Goal: Task Accomplishment & Management: Complete application form

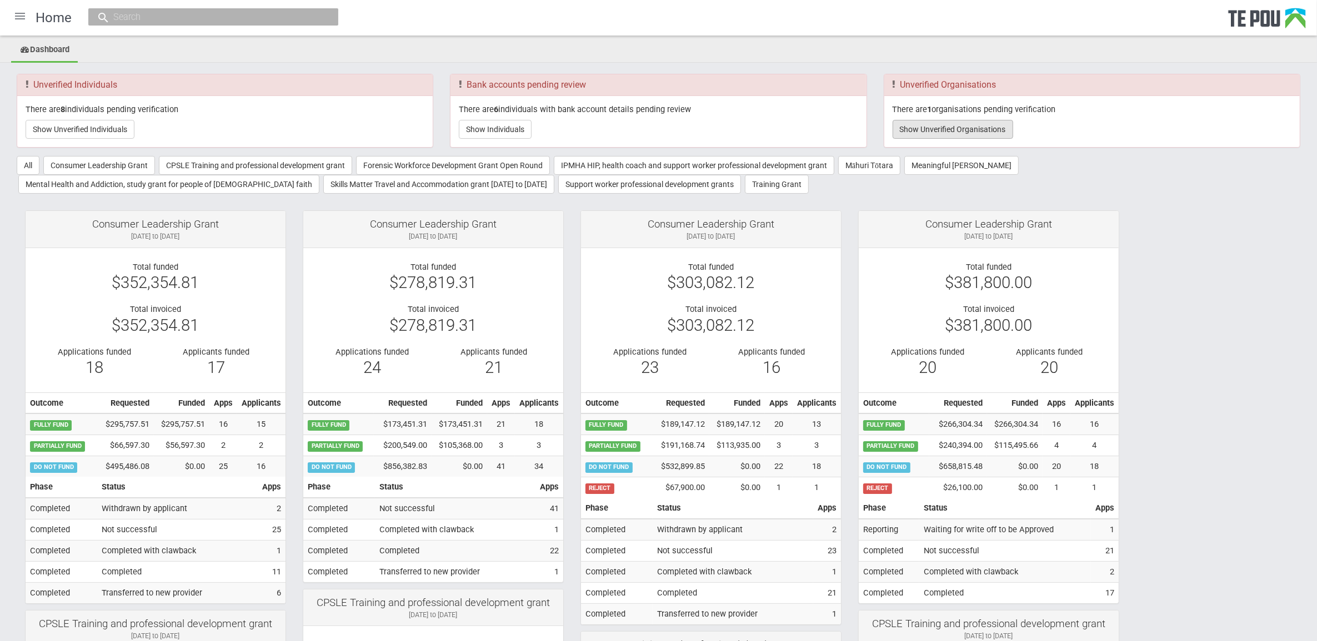
click at [938, 125] on button "Show Unverified Organisations" at bounding box center [952, 129] width 121 height 19
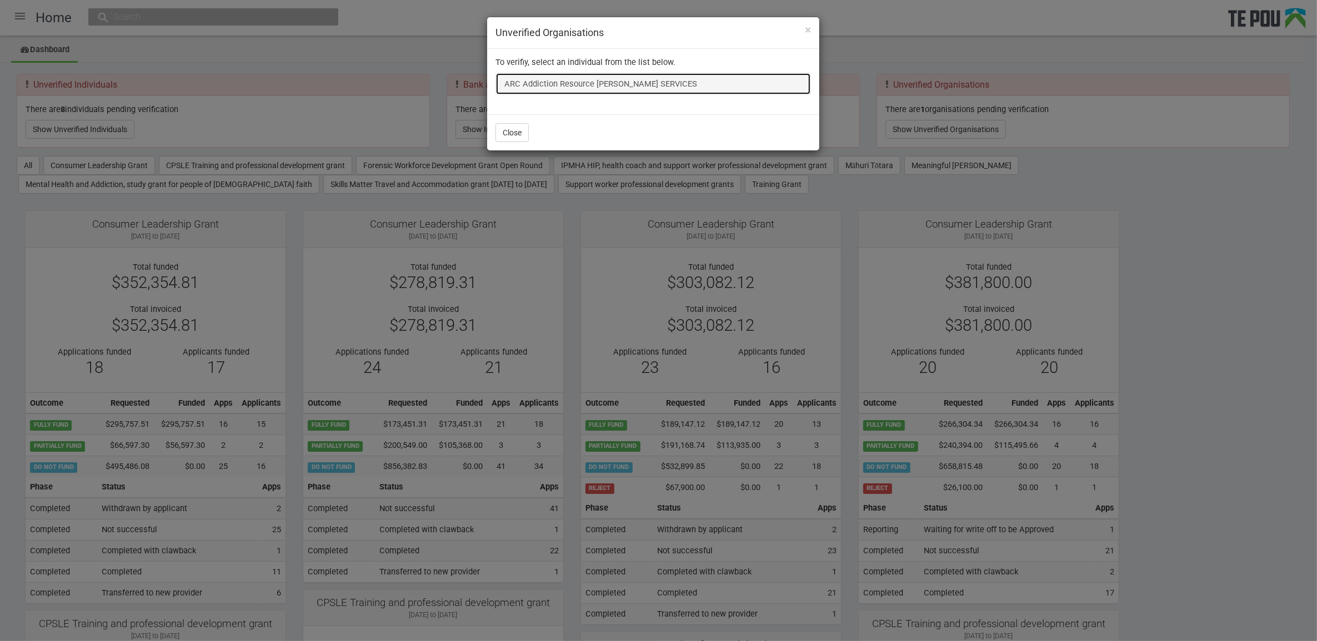
click at [579, 76] on link "ARC Addiction Resource Centre COUNSELLING SERVICES" at bounding box center [652, 84] width 315 height 22
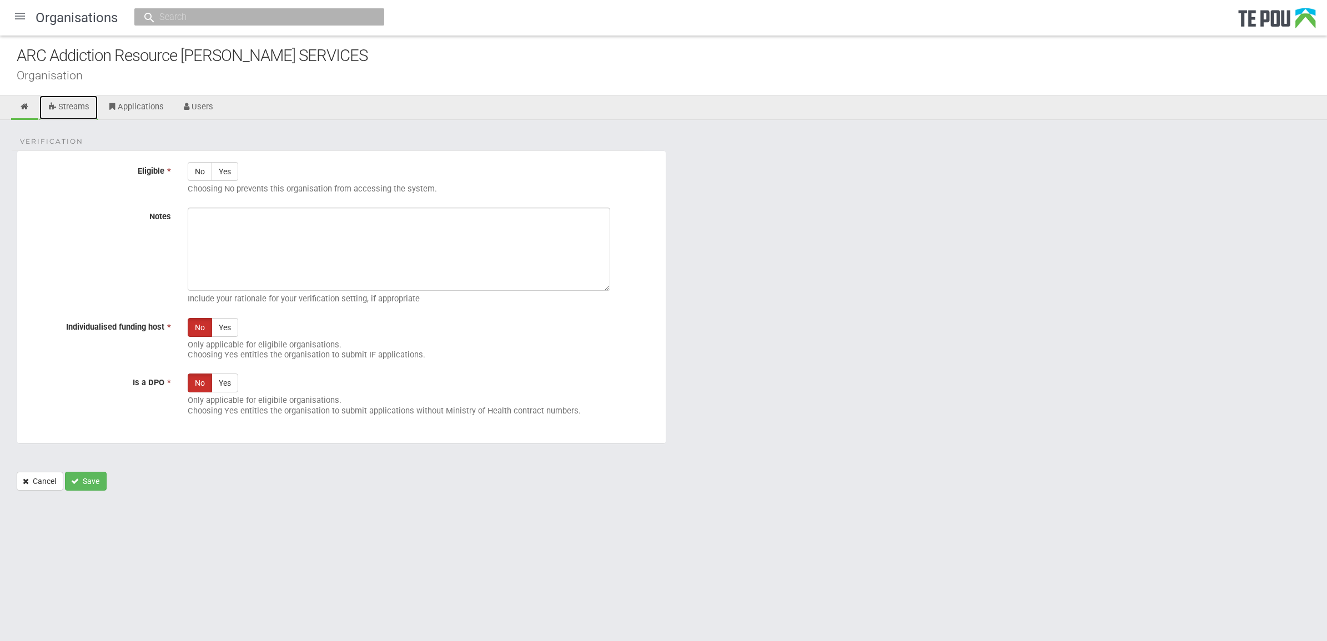
click at [81, 109] on link "Streams" at bounding box center [68, 108] width 58 height 24
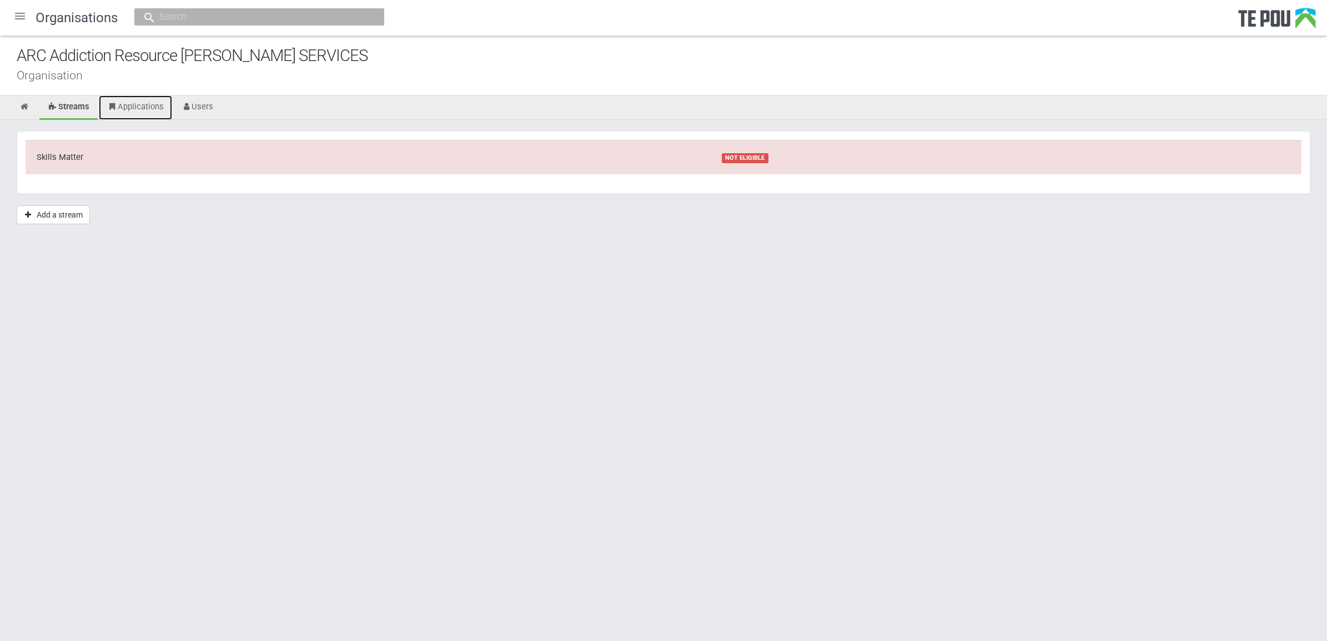
click at [140, 110] on link "Applications" at bounding box center [135, 108] width 73 height 24
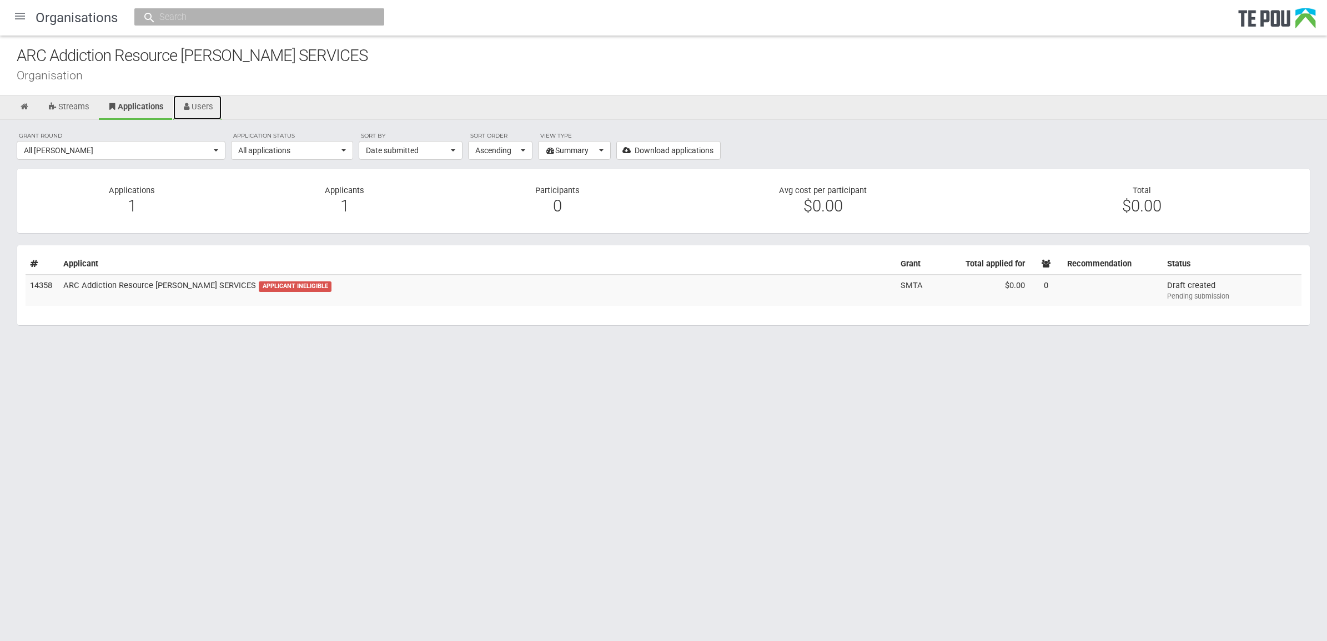
click at [205, 103] on link "Users" at bounding box center [197, 108] width 49 height 24
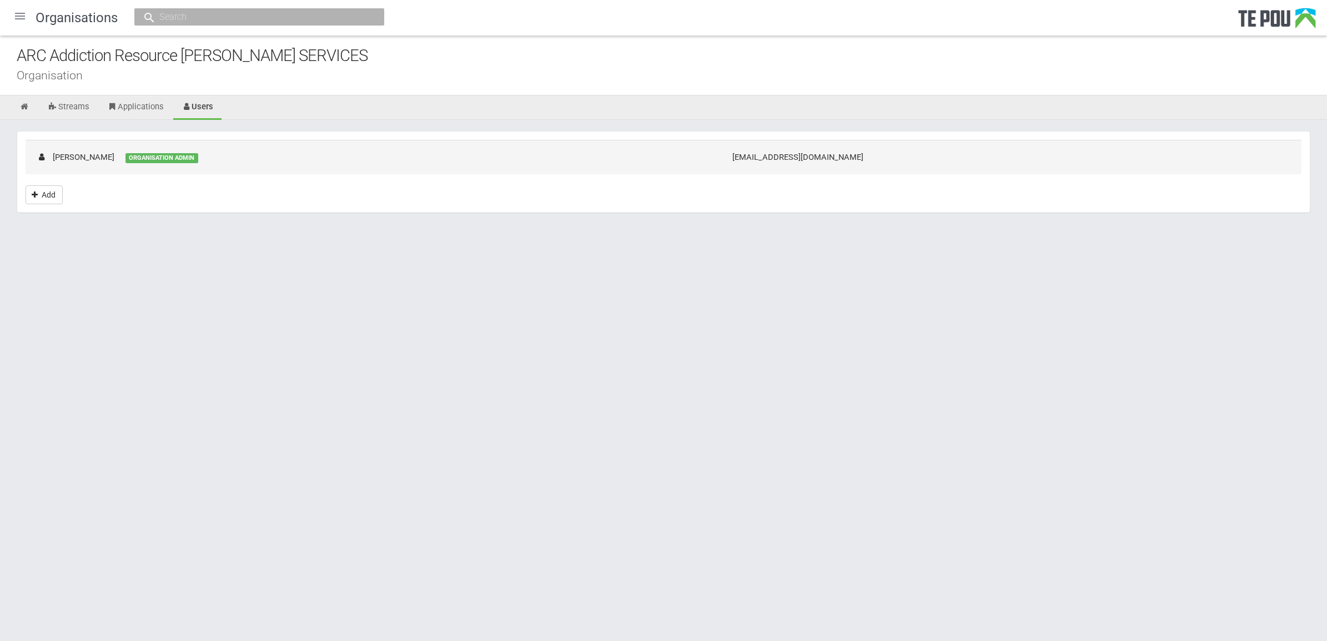
click at [143, 165] on td "Rose Daymond ORGANISATION ADMIN" at bounding box center [374, 157] width 696 height 34
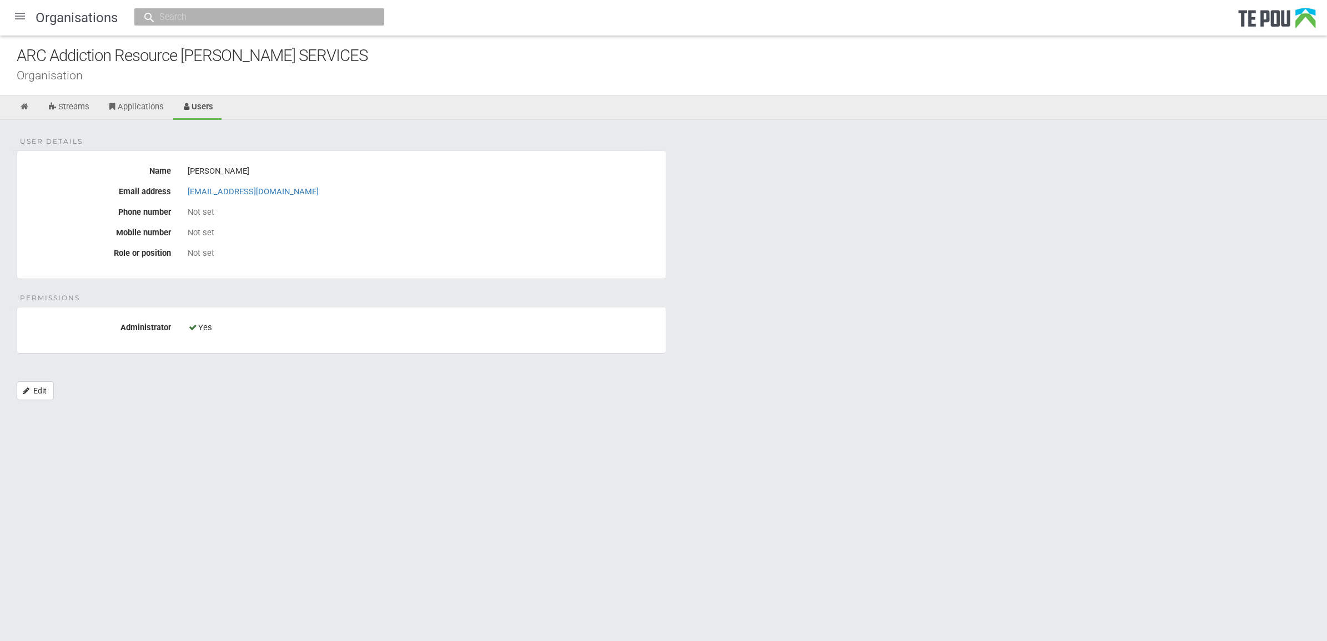
click at [658, 298] on div "User details Name Rose Daymond Email address rose@arctpo.co.nz Phone number Not…" at bounding box center [663, 266] width 1327 height 292
click at [295, 245] on div "Not set" at bounding box center [423, 253] width 470 height 19
click at [148, 108] on link "Applications" at bounding box center [135, 108] width 73 height 24
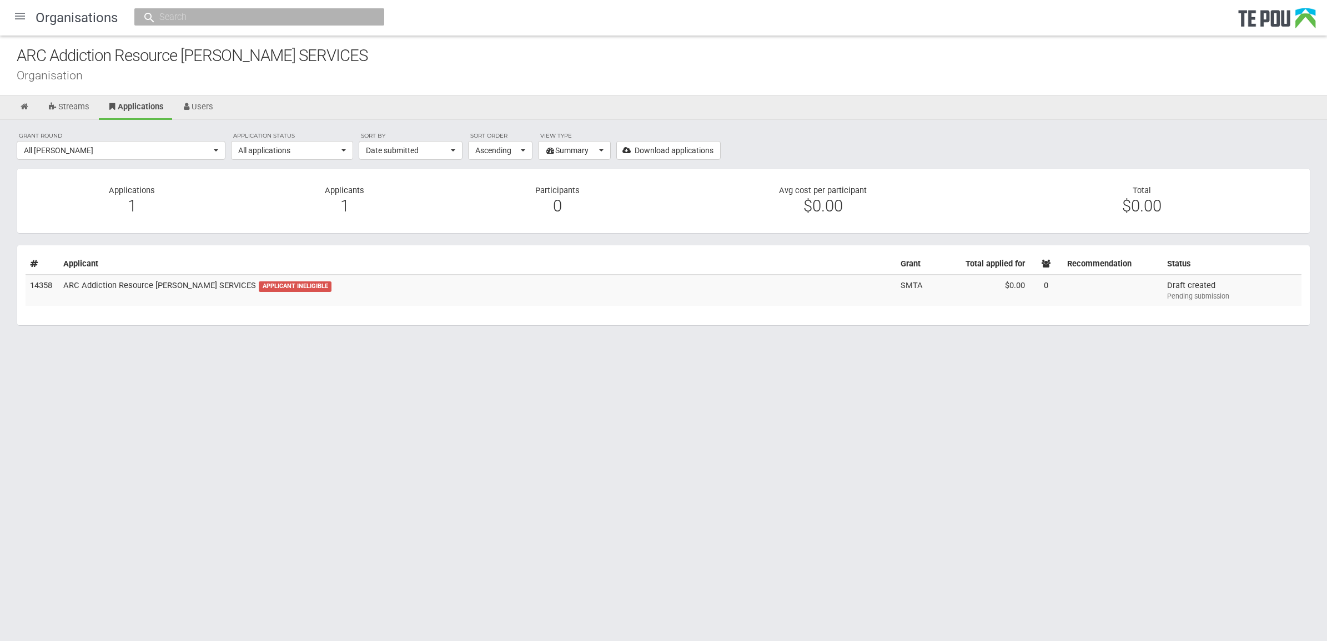
click at [83, 108] on link "Streams" at bounding box center [68, 108] width 58 height 24
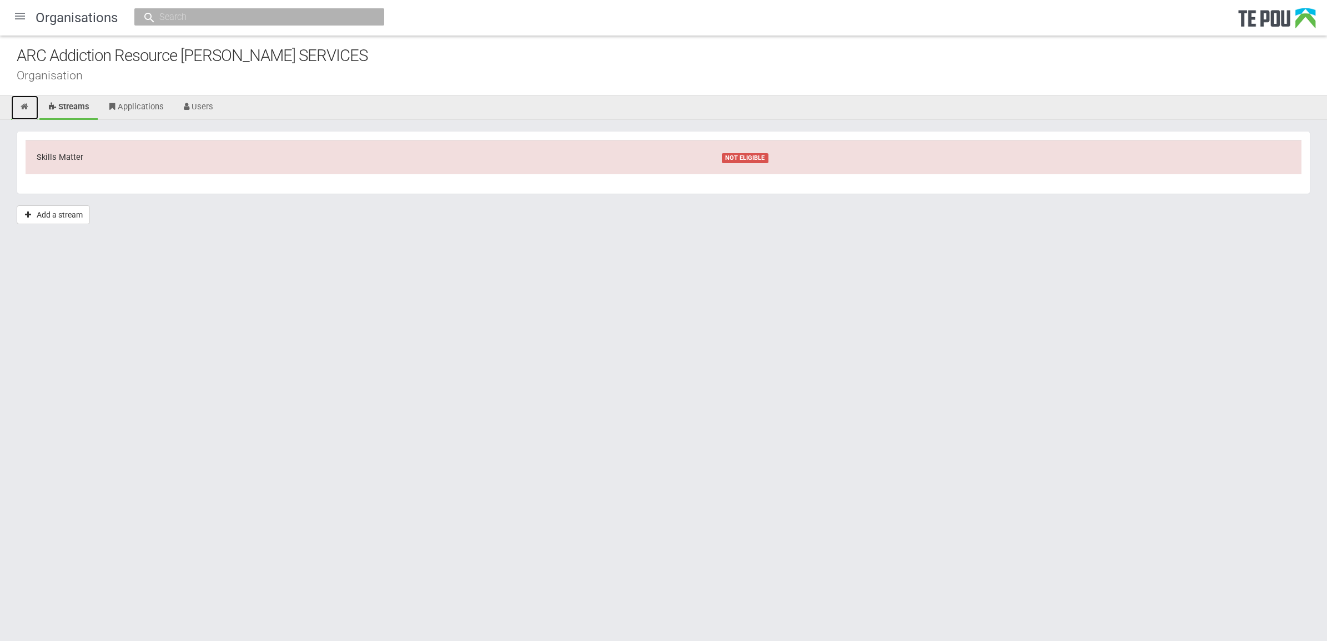
click at [24, 109] on icon at bounding box center [24, 107] width 11 height 8
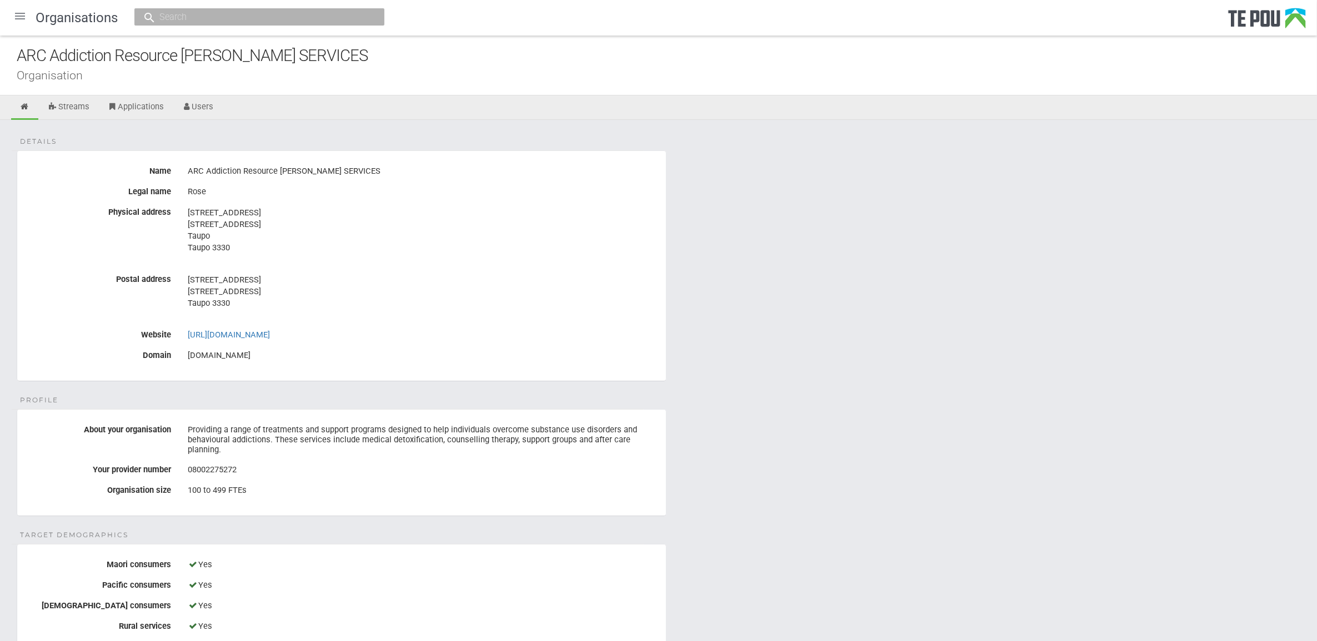
click at [300, 473] on div "08002275272" at bounding box center [423, 470] width 470 height 19
click at [265, 464] on div "08002275272" at bounding box center [423, 470] width 470 height 19
drag, startPoint x: 268, startPoint y: 468, endPoint x: 188, endPoint y: 470, distance: 80.0
click at [188, 470] on div "08002275272" at bounding box center [423, 470] width 470 height 19
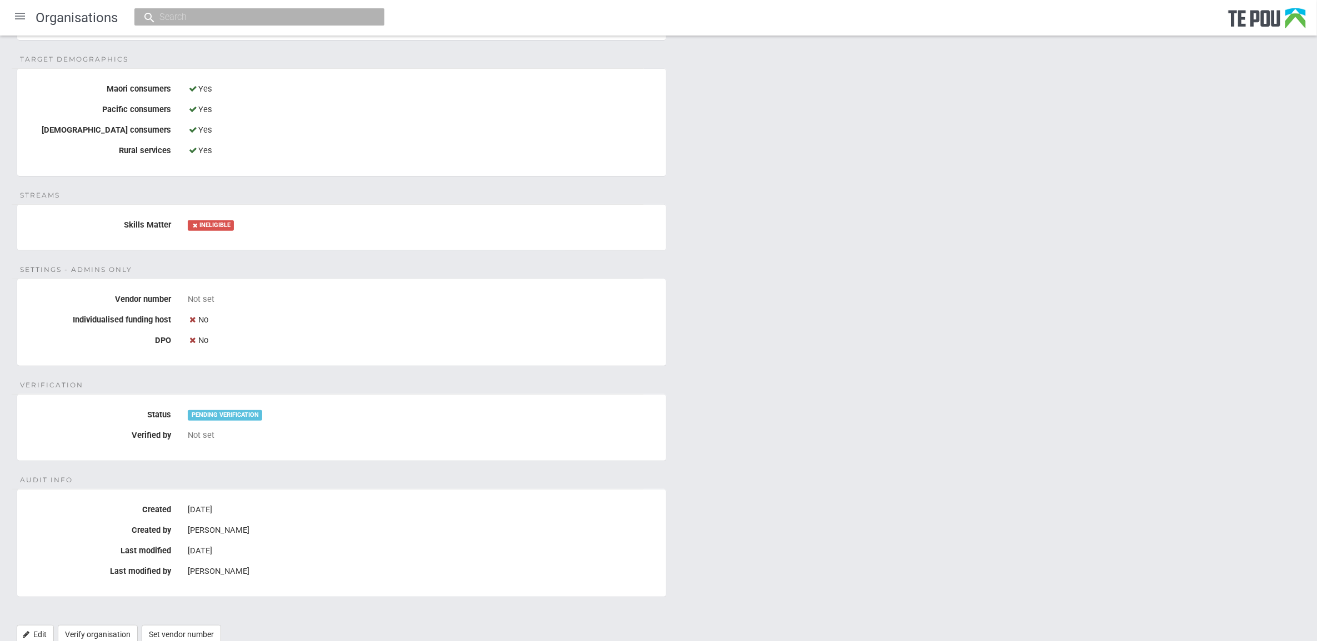
scroll to position [486, 0]
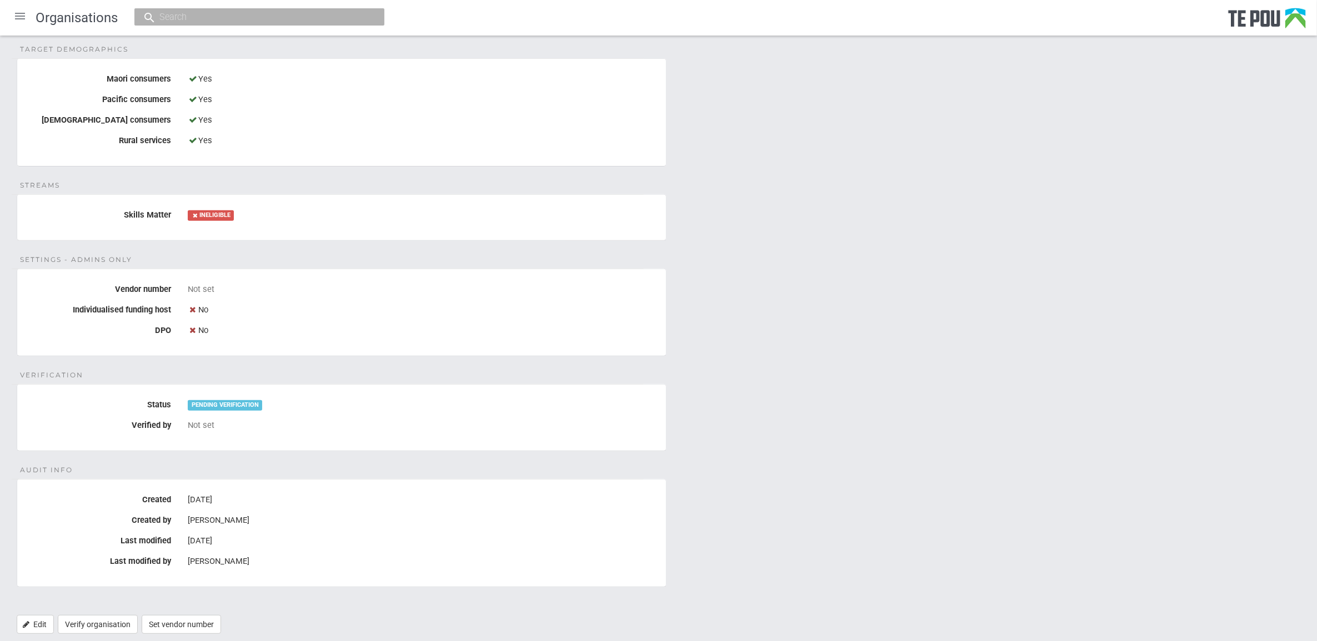
click at [309, 560] on div "Rose Daymond" at bounding box center [423, 562] width 470 height 19
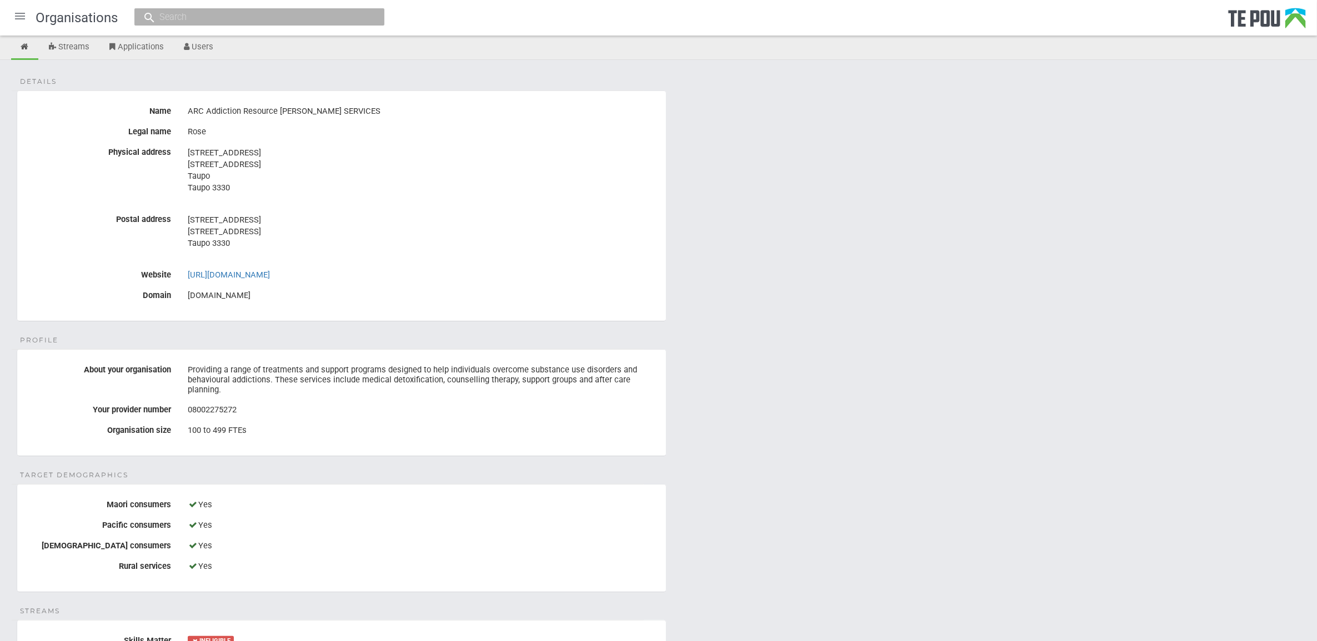
scroll to position [0, 0]
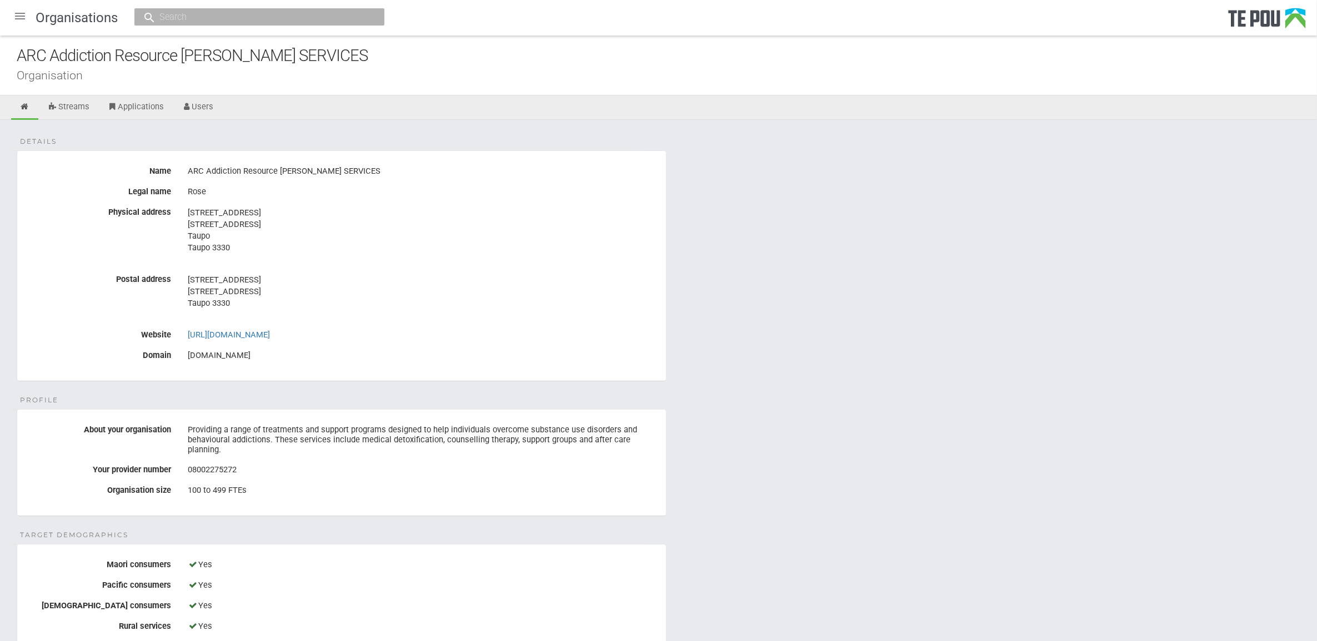
click at [779, 475] on div "Details Name ARC Addiction Resource Centre COUNSELLING SERVICES Legal name Rose…" at bounding box center [658, 625] width 1317 height 1011
click at [777, 471] on div "Details Name ARC Addiction Resource Centre COUNSELLING SERVICES Legal name Rose…" at bounding box center [658, 625] width 1317 height 1011
click at [891, 211] on div "Details Name ARC Addiction Resource Centre COUNSELLING SERVICES Legal name Rose…" at bounding box center [658, 625] width 1317 height 1011
click at [750, 229] on div "Details Name ARC Addiction Resource Centre COUNSELLING SERVICES Legal name Rose…" at bounding box center [658, 625] width 1317 height 1011
click at [17, 18] on div at bounding box center [20, 16] width 27 height 27
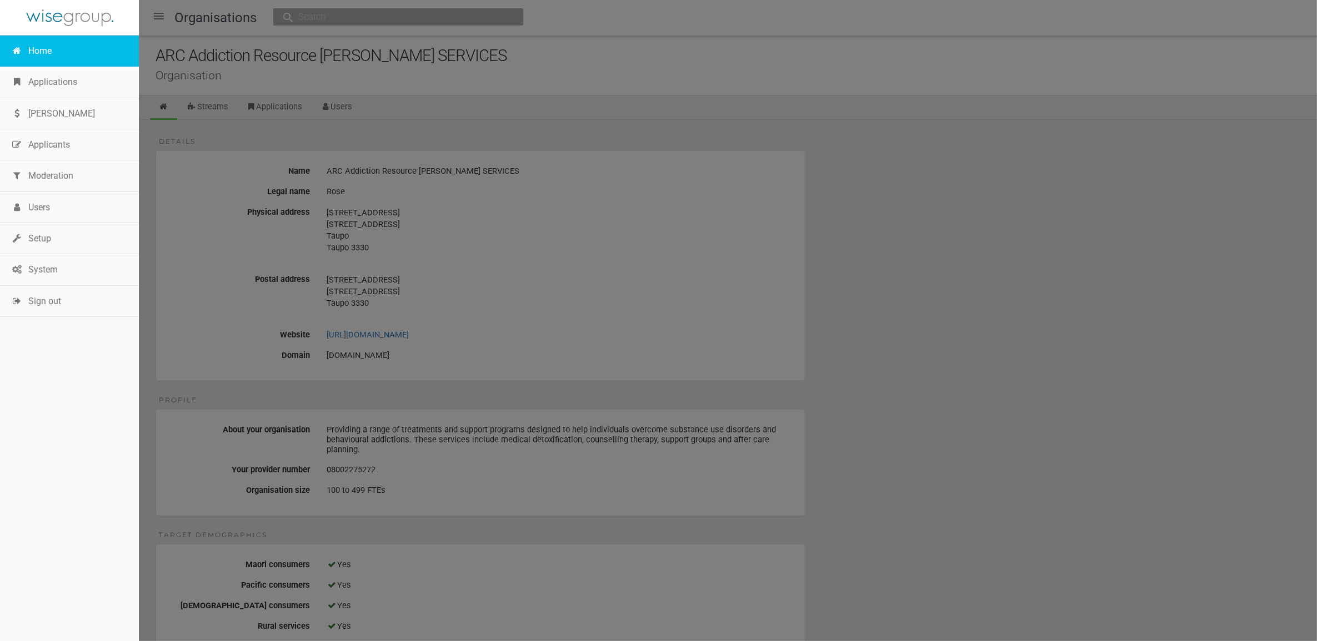
click at [71, 64] on link "Home" at bounding box center [69, 51] width 139 height 31
click at [72, 53] on link "Home" at bounding box center [69, 51] width 139 height 31
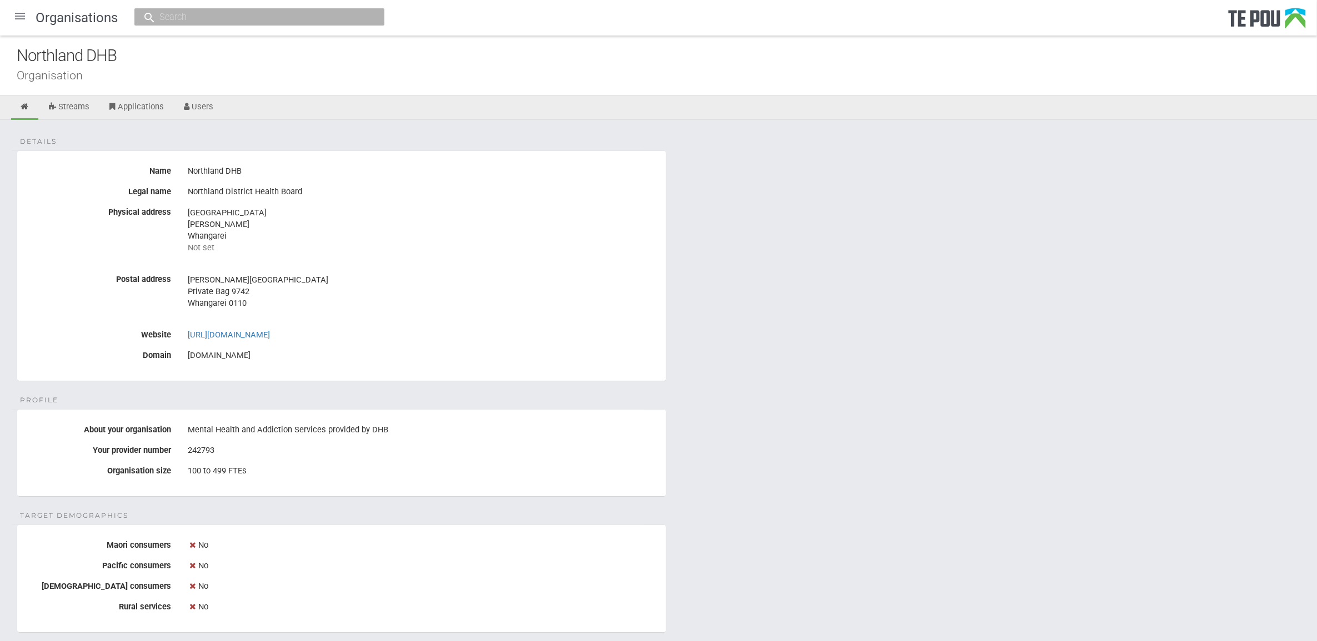
click at [19, 17] on div at bounding box center [20, 16] width 27 height 27
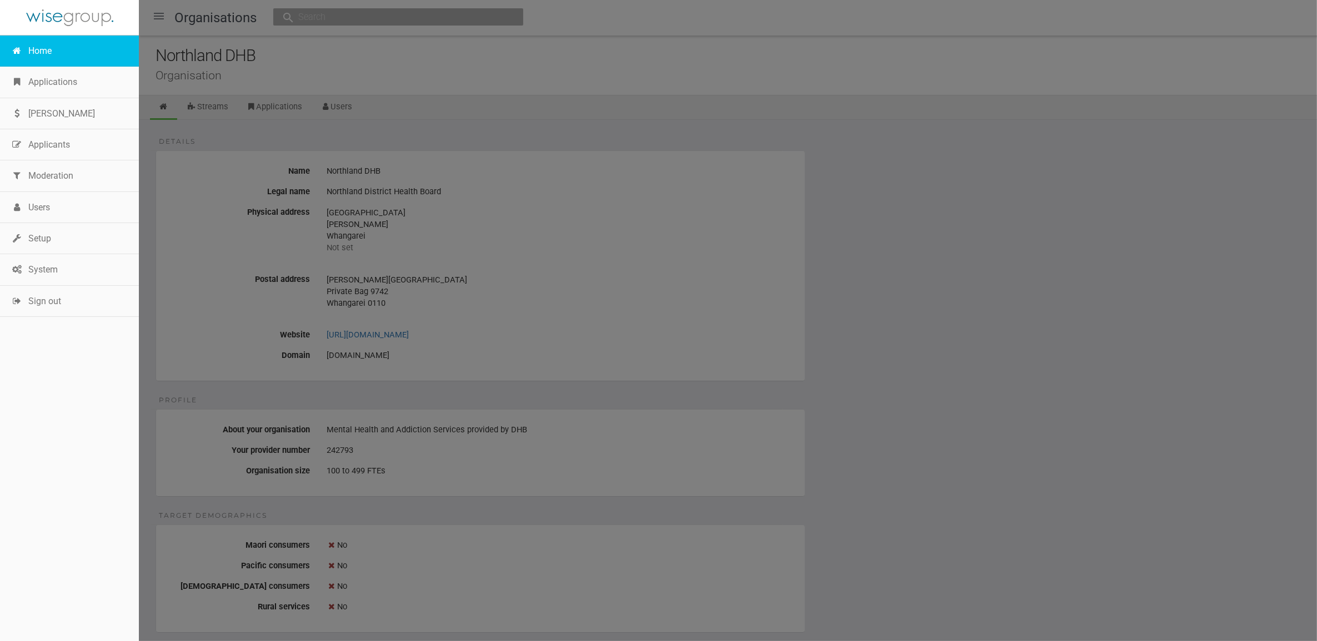
click at [23, 52] on link "Home" at bounding box center [69, 51] width 139 height 31
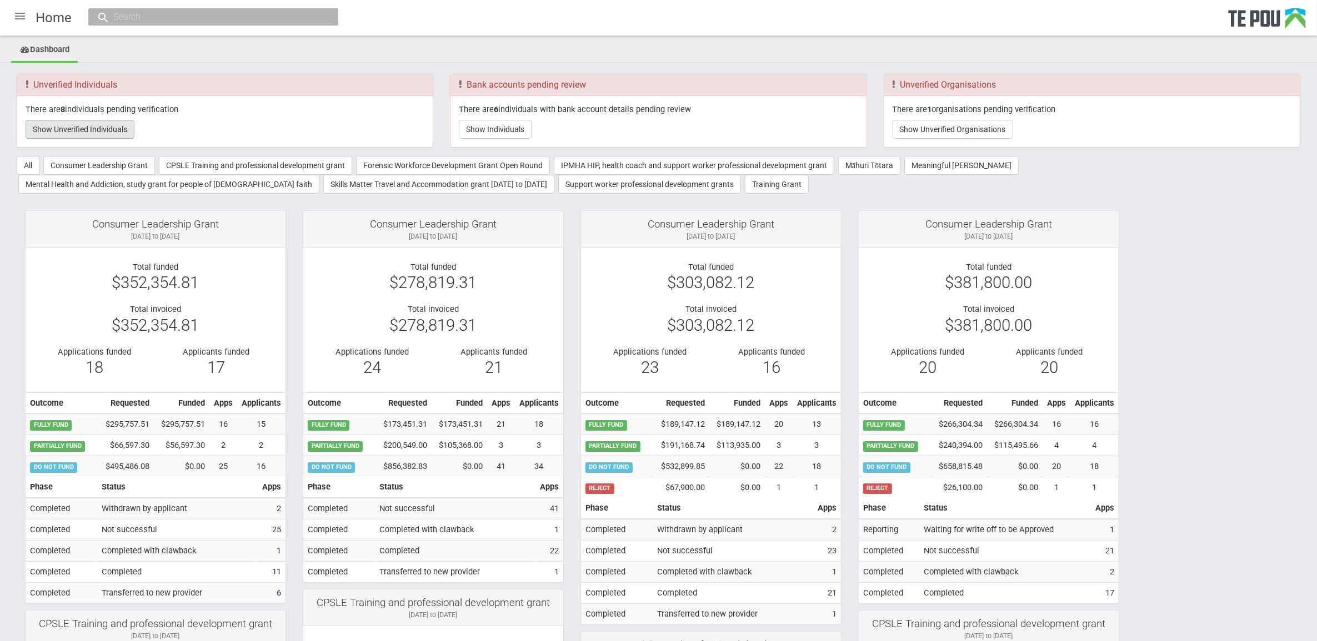
click at [113, 122] on button "Show Unverified Individuals" at bounding box center [80, 129] width 109 height 19
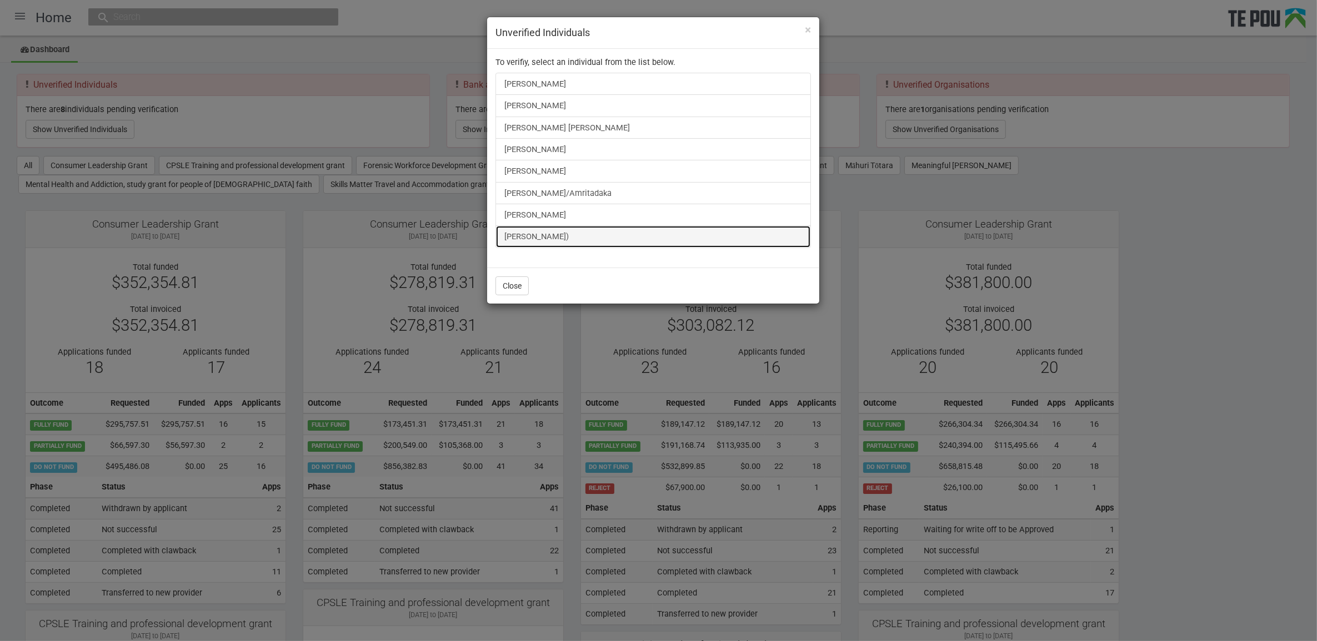
click at [534, 237] on link "[PERSON_NAME])" at bounding box center [652, 236] width 315 height 22
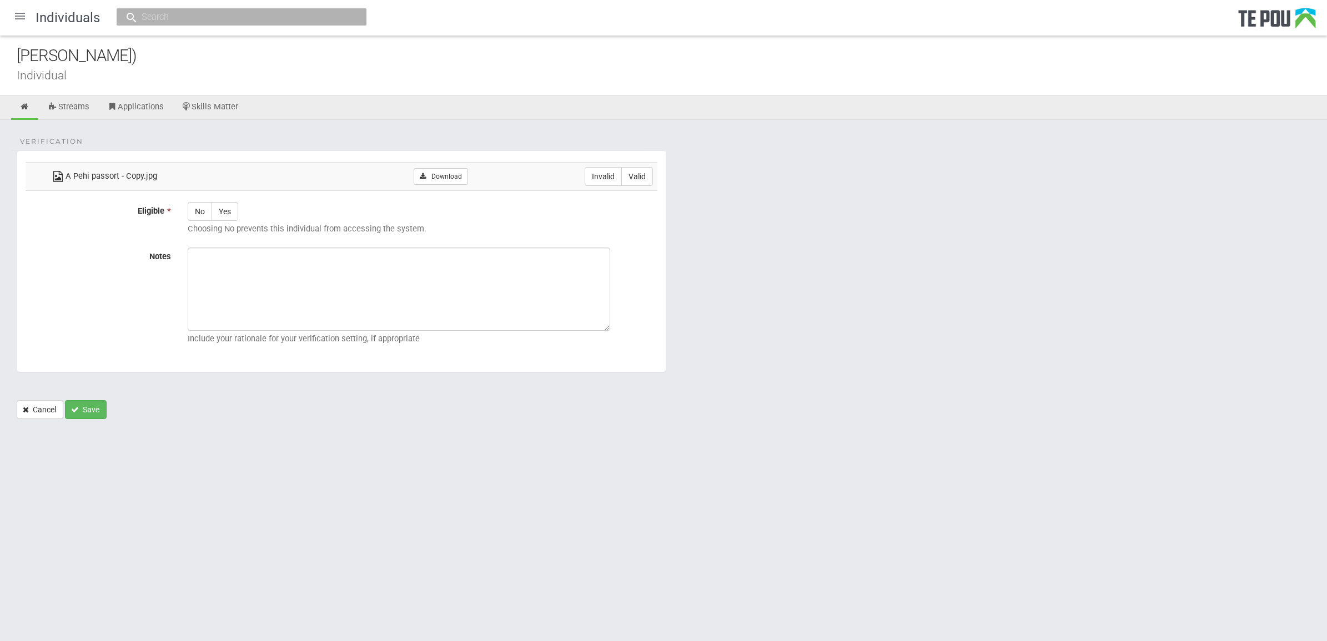
click at [214, 76] on div "Individual" at bounding box center [672, 75] width 1311 height 12
click at [438, 169] on link "Download" at bounding box center [441, 176] width 54 height 17
drag, startPoint x: 648, startPoint y: 176, endPoint x: 656, endPoint y: 190, distance: 17.0
click at [647, 176] on label "Valid" at bounding box center [637, 176] width 32 height 19
radio input "true"
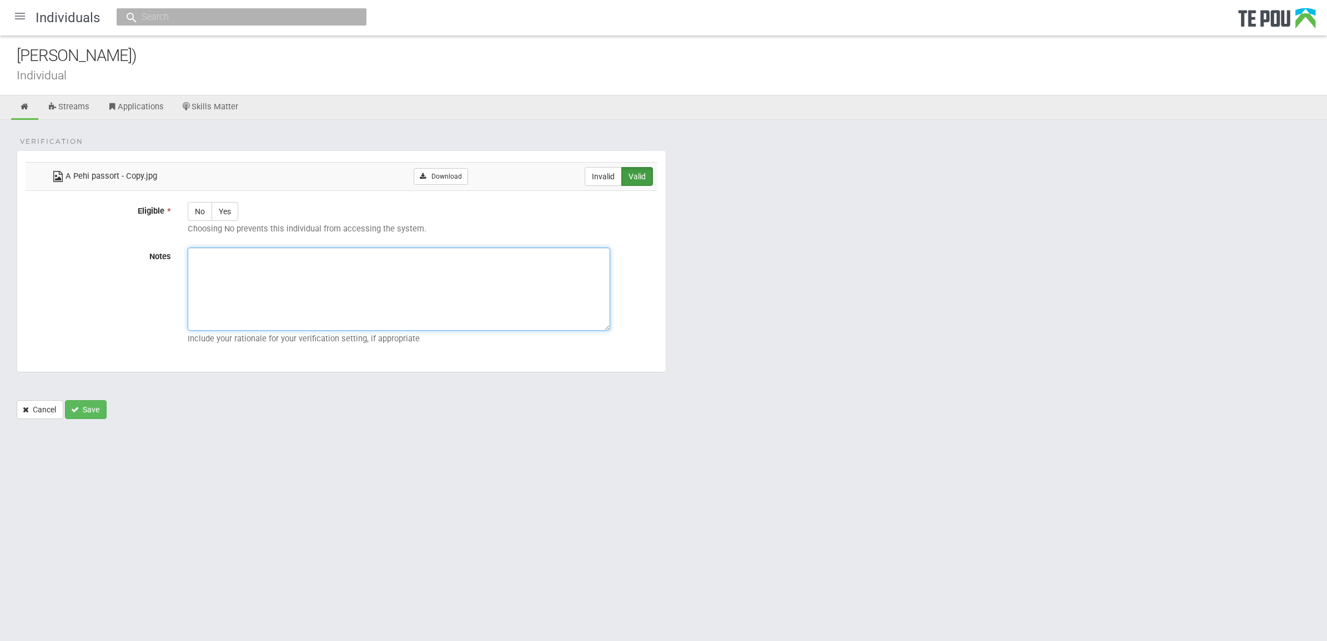
click at [489, 309] on textarea "Notes" at bounding box center [399, 289] width 423 height 83
paste textarea "Verified by Melody @ 23/9/2025"
type textarea "Verified by Melody @ 23/9/2025"
click at [221, 218] on label "Yes" at bounding box center [225, 211] width 27 height 19
radio input "true"
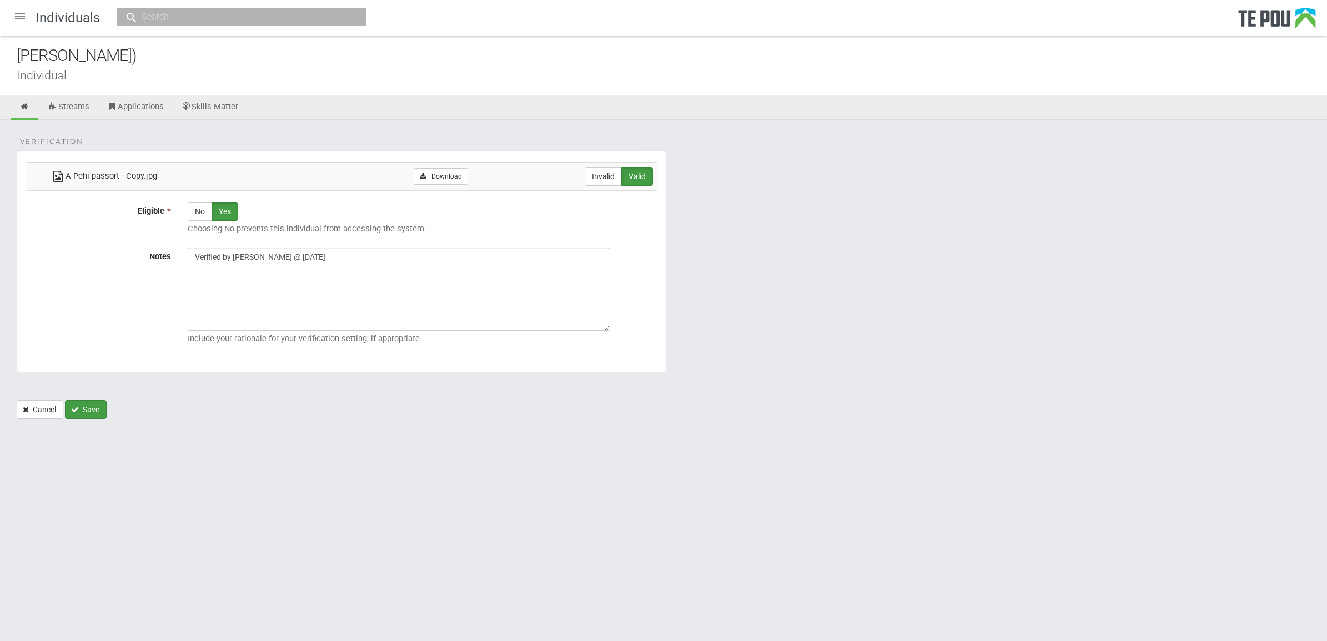
click at [87, 411] on button "Save" at bounding box center [86, 409] width 42 height 19
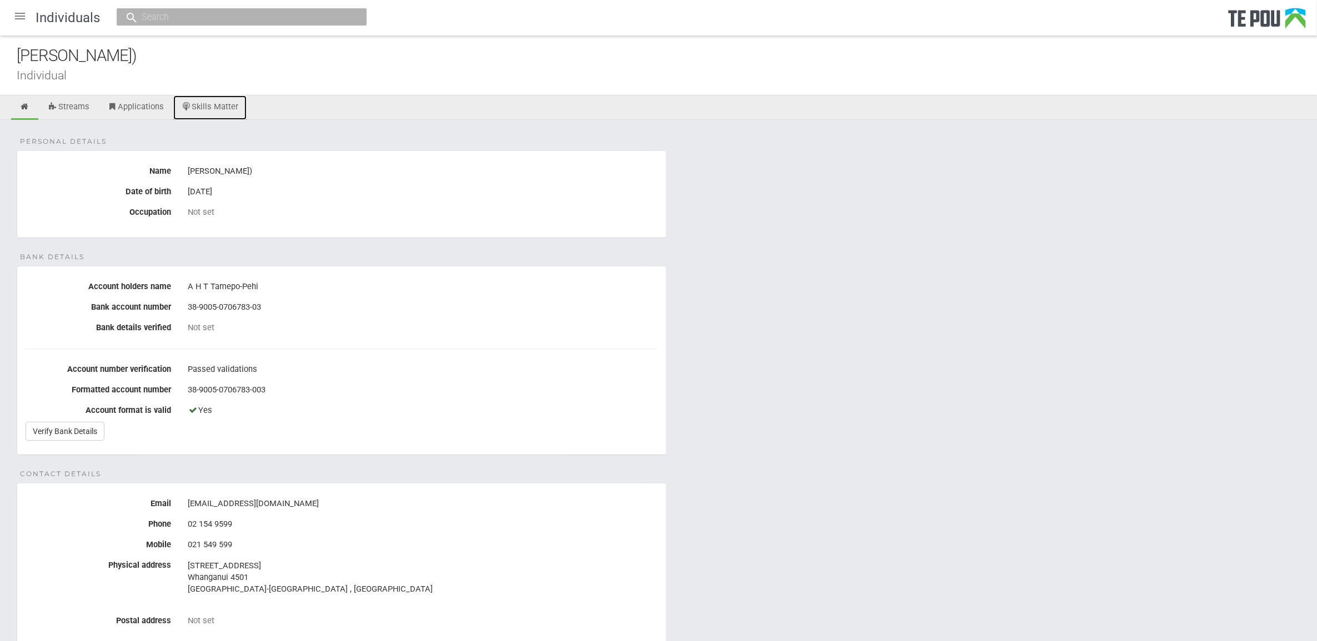
click at [205, 101] on link "Skills Matter" at bounding box center [210, 108] width 74 height 24
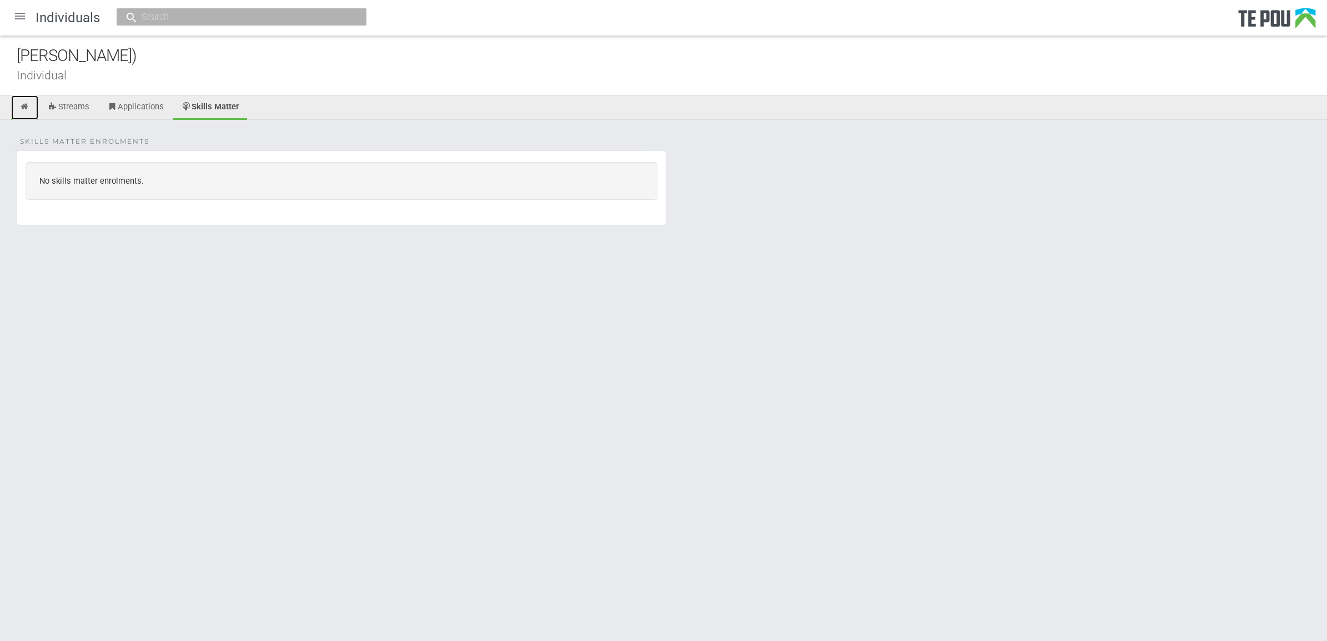
click at [28, 106] on icon at bounding box center [24, 107] width 11 height 8
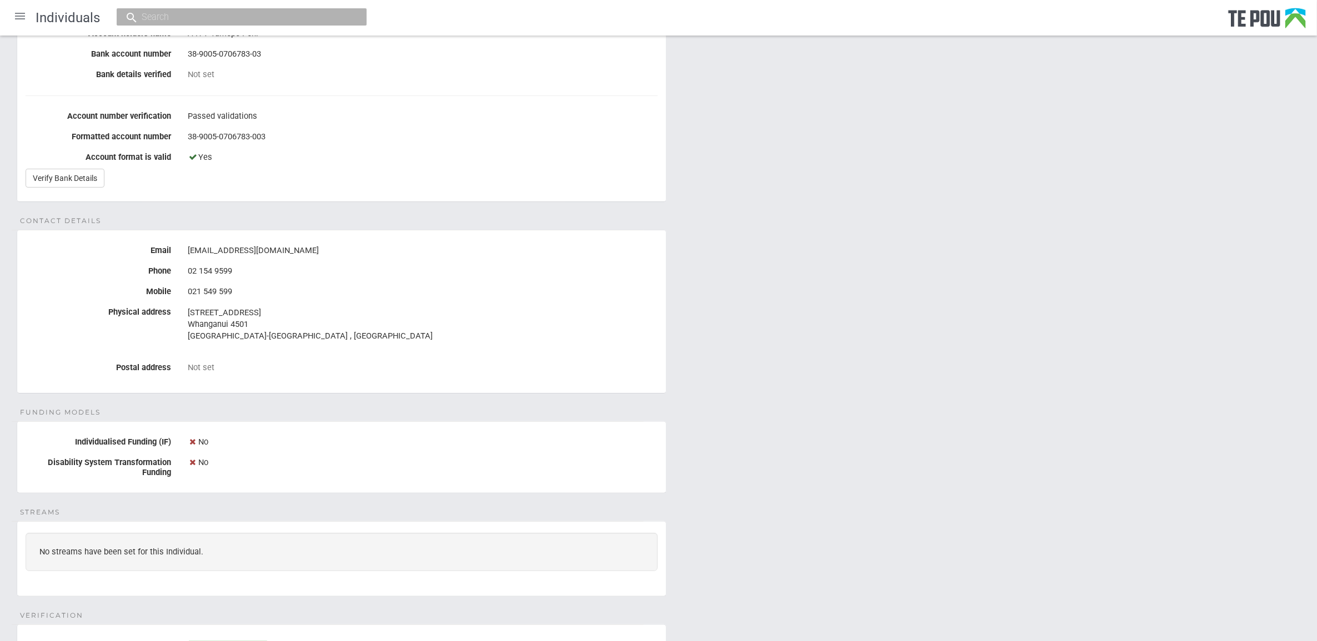
scroll to position [175, 0]
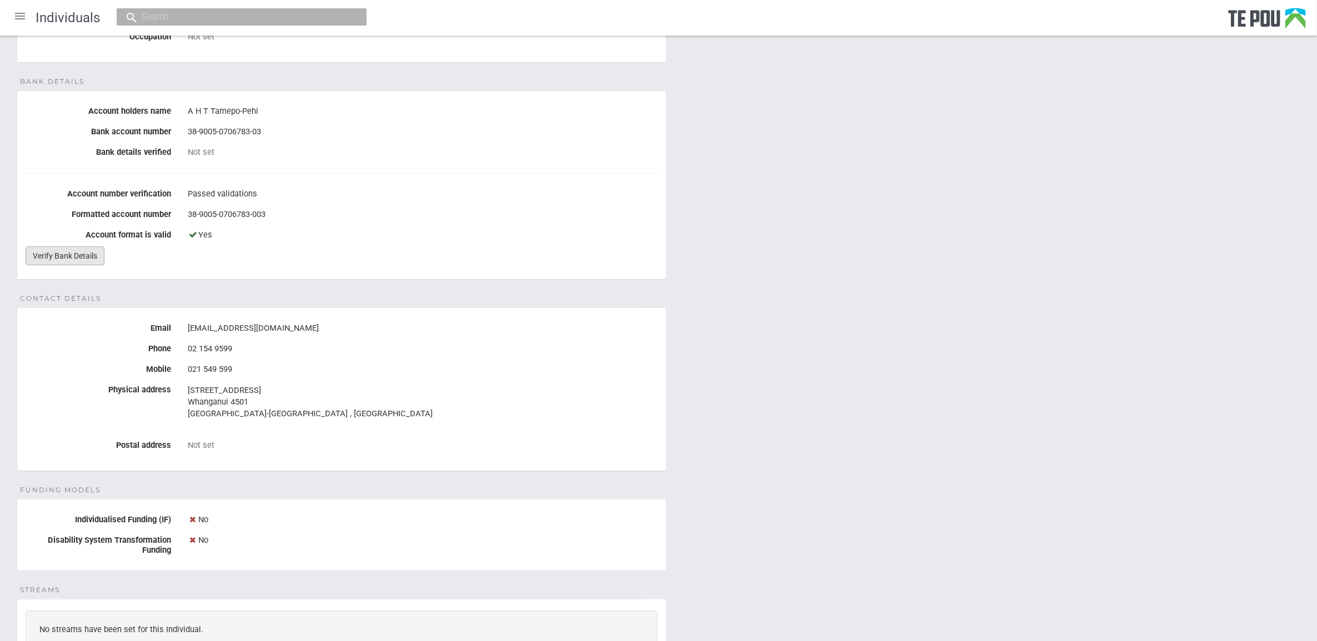
click at [90, 259] on link "Verify Bank Details" at bounding box center [65, 256] width 79 height 19
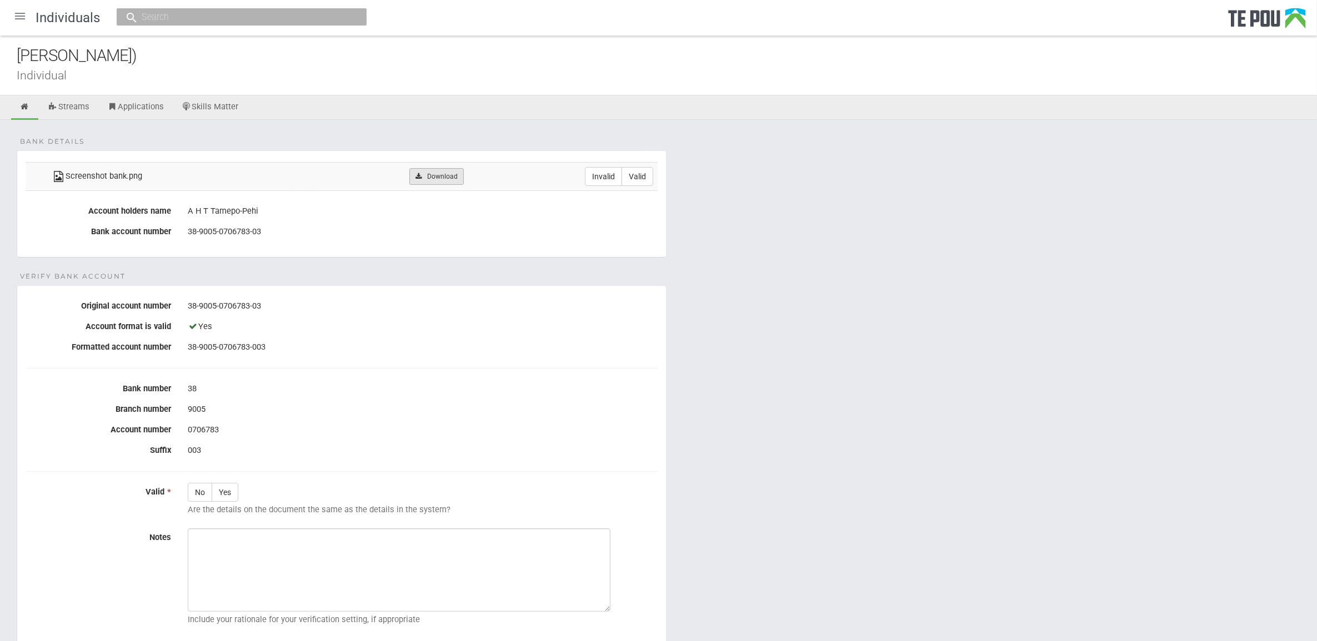
click at [431, 168] on link "Download" at bounding box center [436, 176] width 54 height 17
click at [26, 104] on icon at bounding box center [24, 107] width 11 height 8
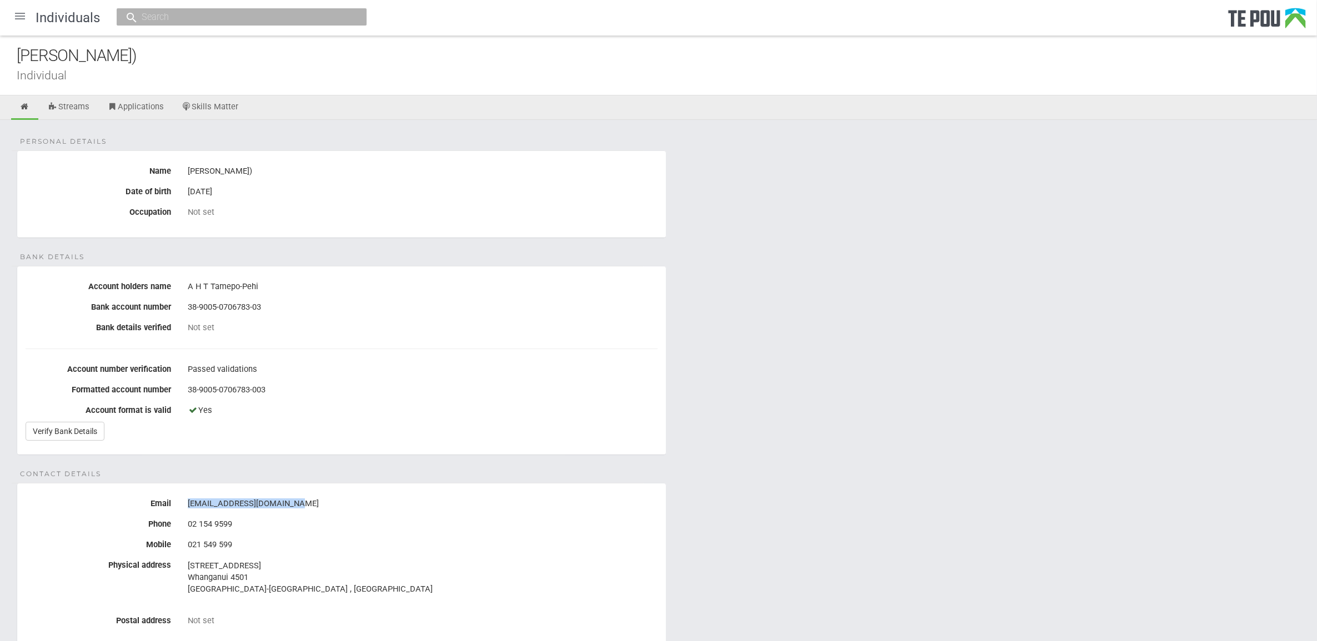
drag, startPoint x: 298, startPoint y: 505, endPoint x: 181, endPoint y: 505, distance: 117.2
click at [181, 505] on div "AP.consultant25@gmail.com" at bounding box center [422, 504] width 486 height 19
copy div "AP.consultant25@gmail.com"
drag, startPoint x: 377, startPoint y: 184, endPoint x: 334, endPoint y: 170, distance: 45.0
click at [377, 184] on div "31 Oct 1978" at bounding box center [423, 192] width 470 height 19
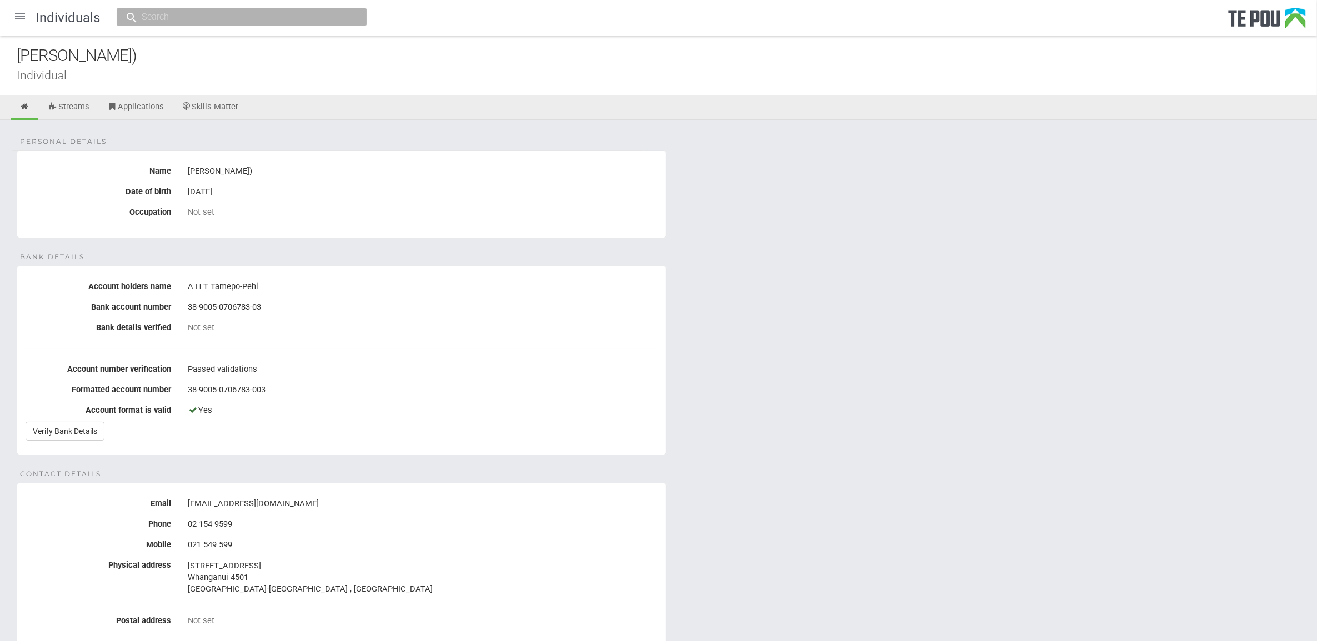
drag, startPoint x: 172, startPoint y: 56, endPoint x: -3, endPoint y: 56, distance: 174.9
click at [0, 56] on html "Home Applications [PERSON_NAME] Applicants Organisations Individuals Moderation…" at bounding box center [658, 546] width 1317 height 1092
copy div "[PERSON_NAME])"
click at [39, 434] on link "Verify Bank Details" at bounding box center [65, 431] width 79 height 19
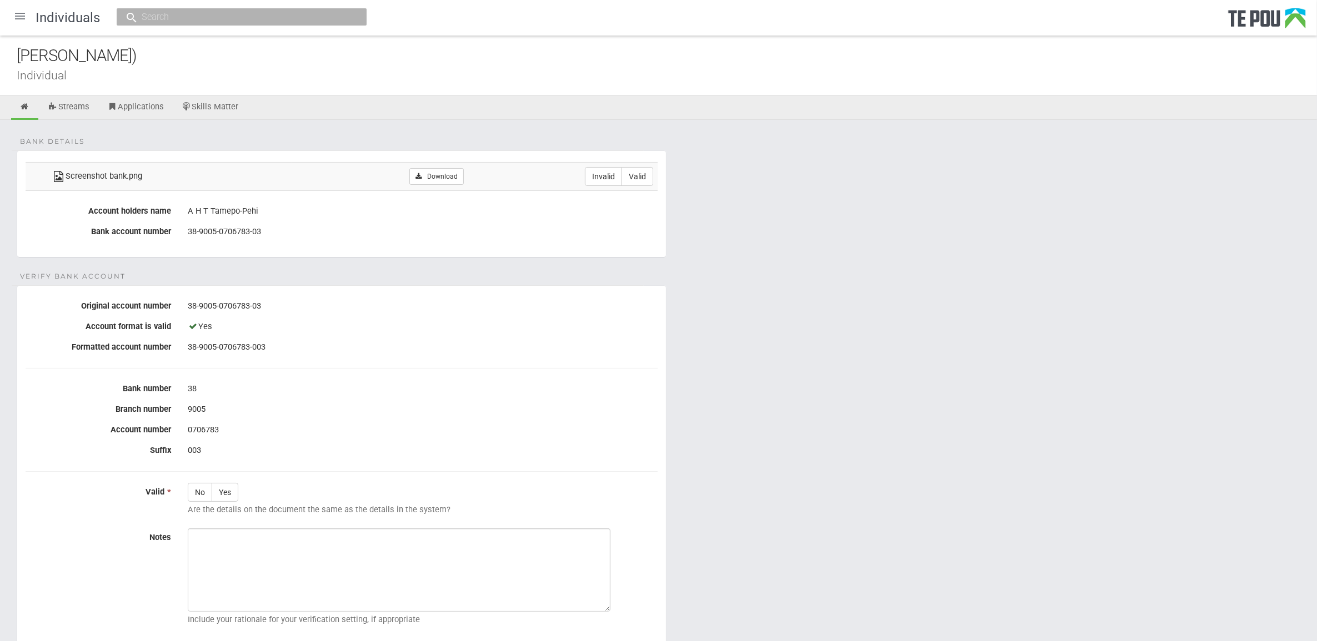
drag, startPoint x: 638, startPoint y: 183, endPoint x: 590, endPoint y: 228, distance: 65.6
click at [588, 234] on fieldset "Bank details Screenshot bank.png Download Invalid Valid Account holders name A …" at bounding box center [342, 203] width 650 height 107
click at [599, 176] on label "Invalid" at bounding box center [603, 176] width 37 height 19
radio input "true"
click at [20, 31] on div "Individuals" at bounding box center [658, 18] width 1317 height 36
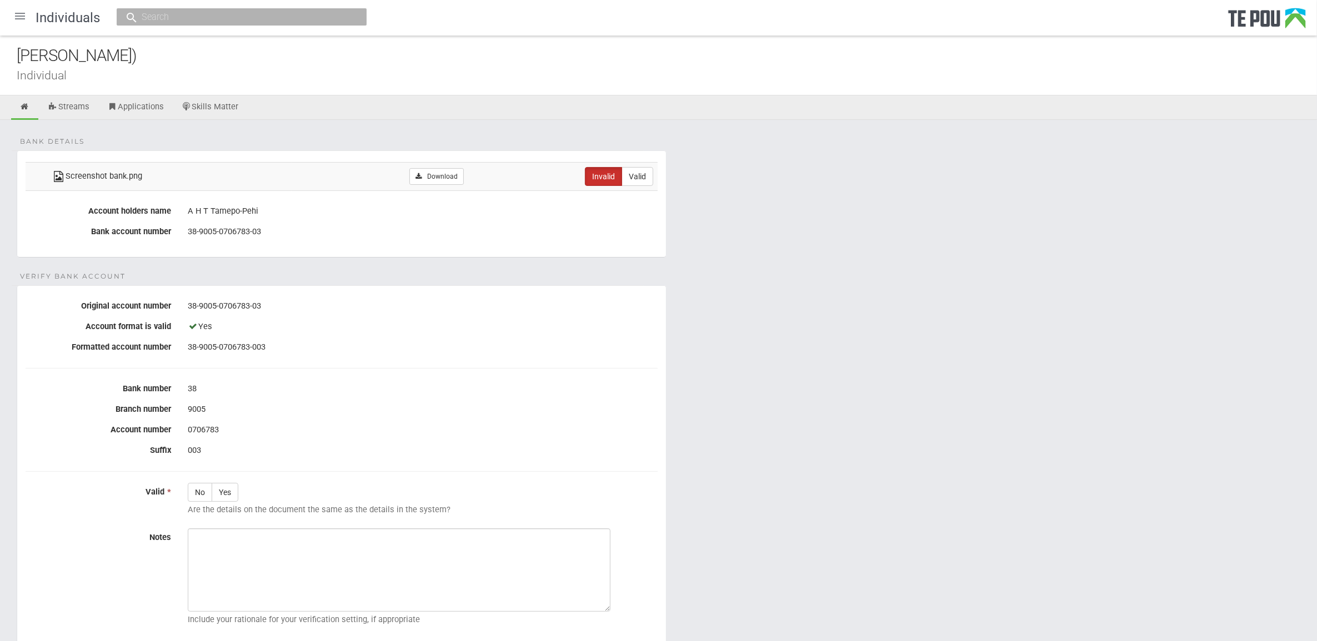
click at [22, 18] on div at bounding box center [20, 16] width 27 height 27
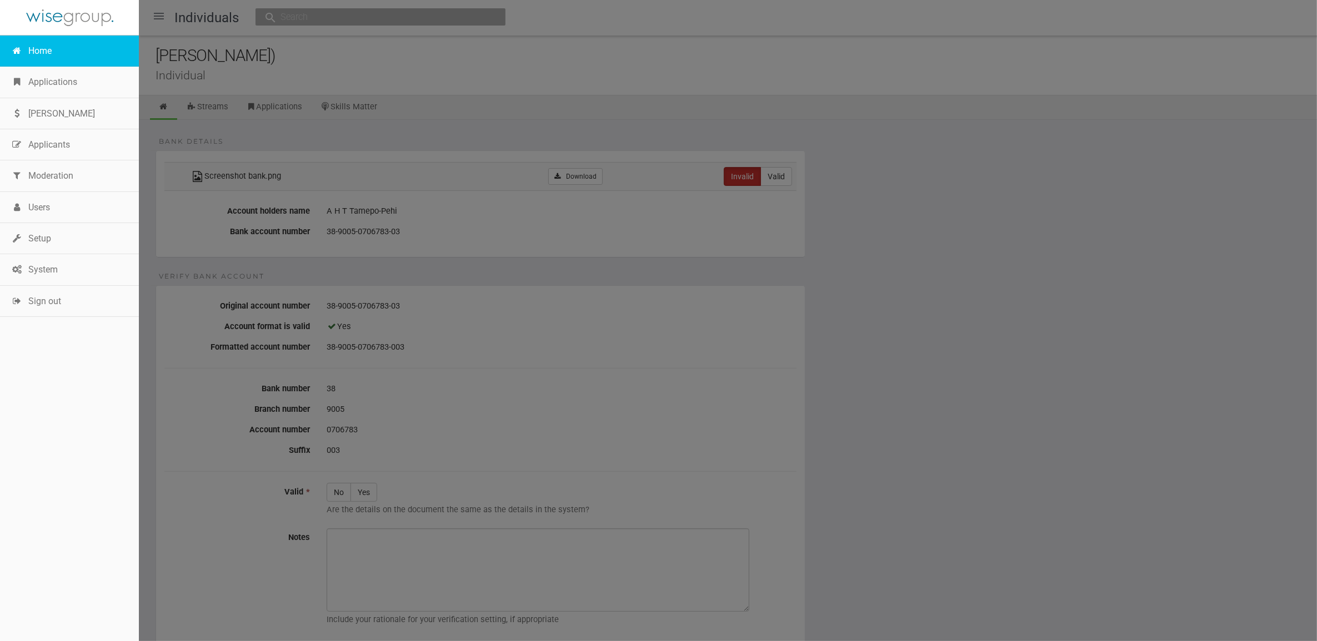
click at [25, 45] on link "Home" at bounding box center [69, 51] width 139 height 31
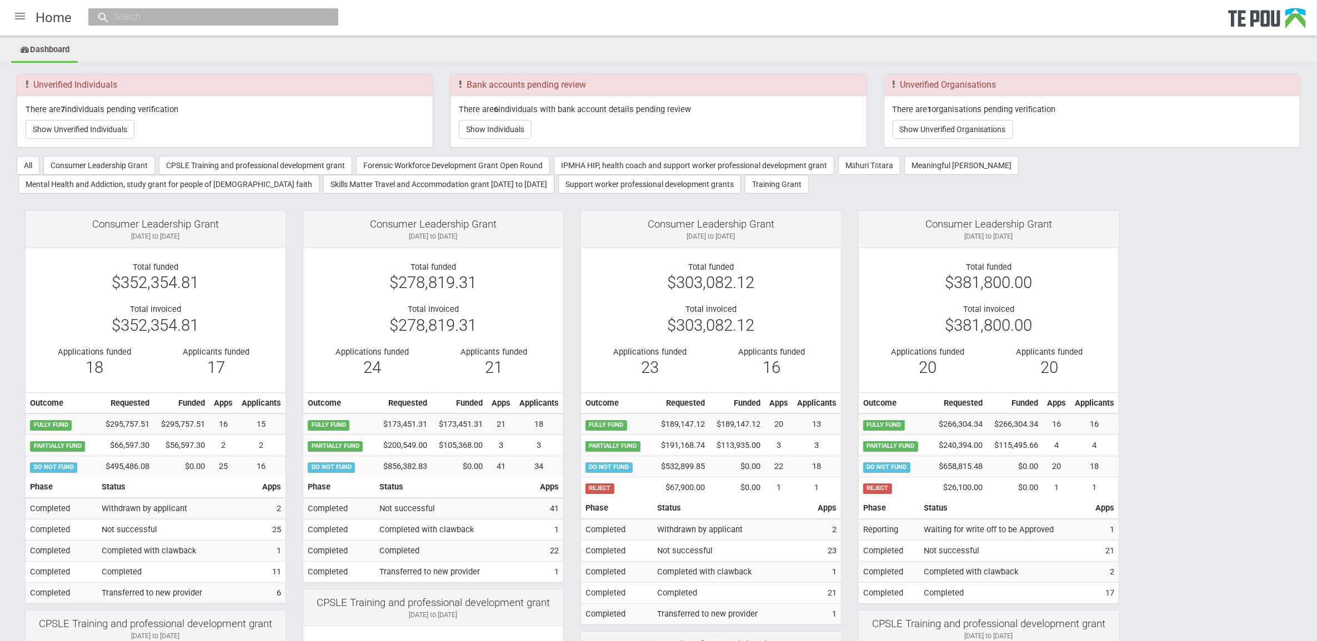
click at [307, 21] on div at bounding box center [213, 16] width 250 height 17
click at [303, 18] on input "text" at bounding box center [207, 17] width 195 height 12
paste input "0210587194"
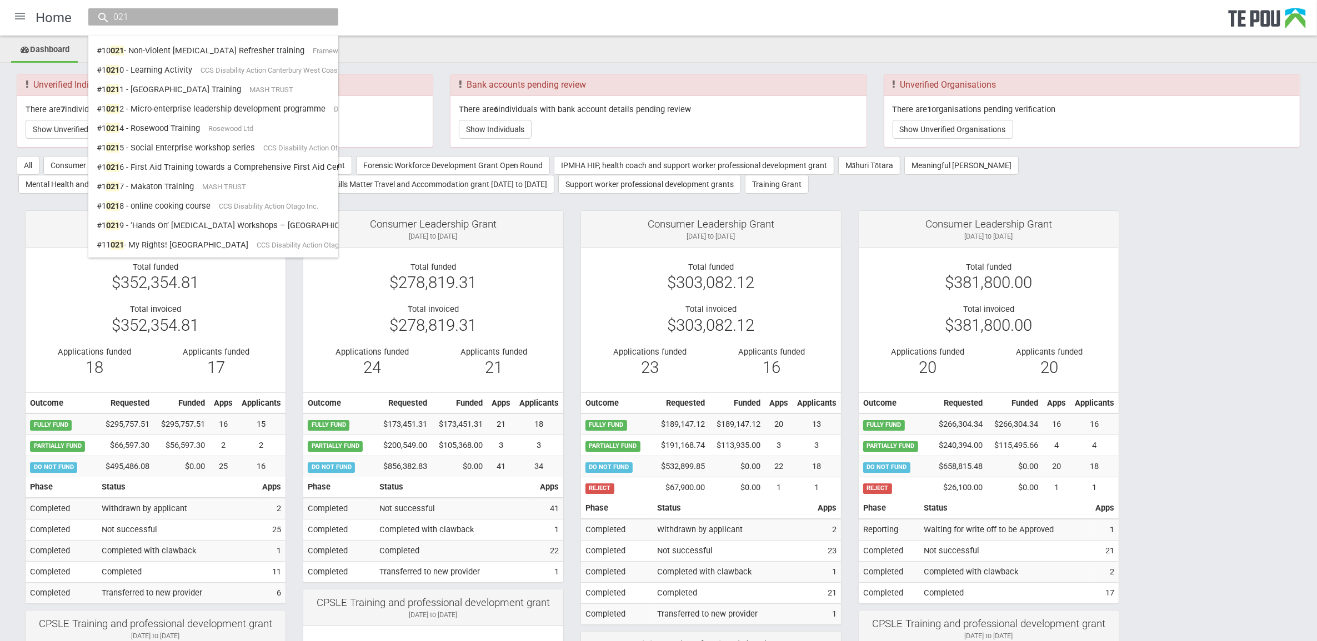
click at [190, 17] on input "021" at bounding box center [207, 17] width 195 height 12
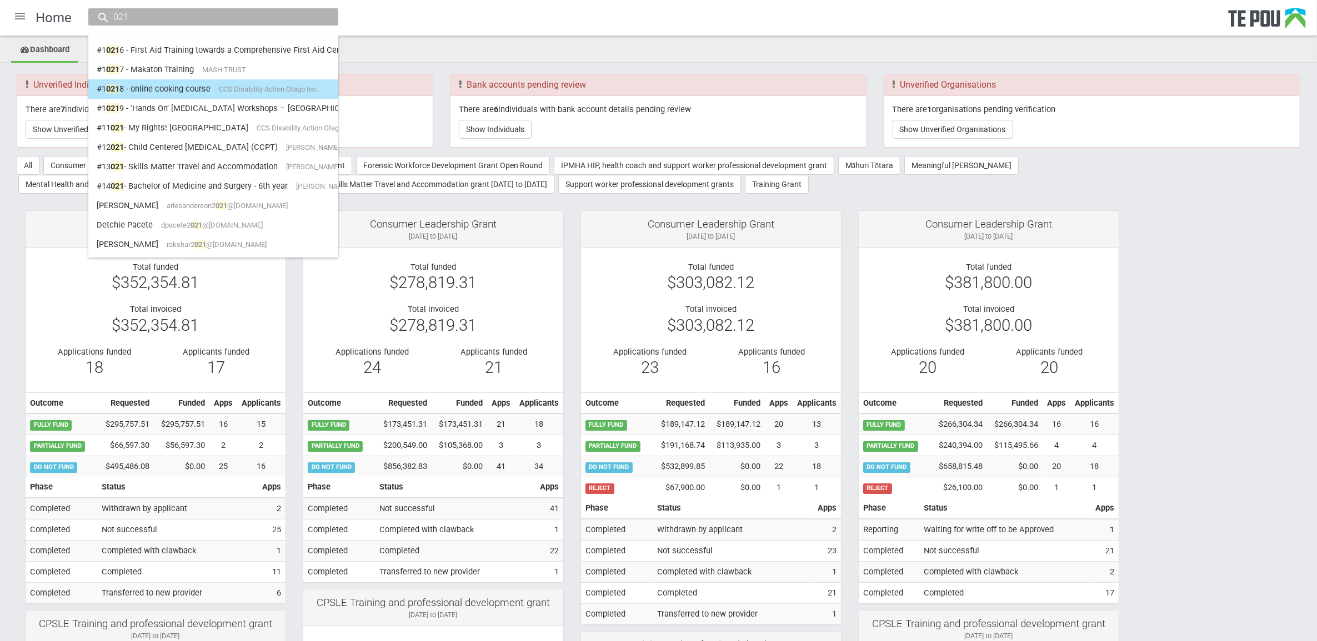
scroll to position [140, 0]
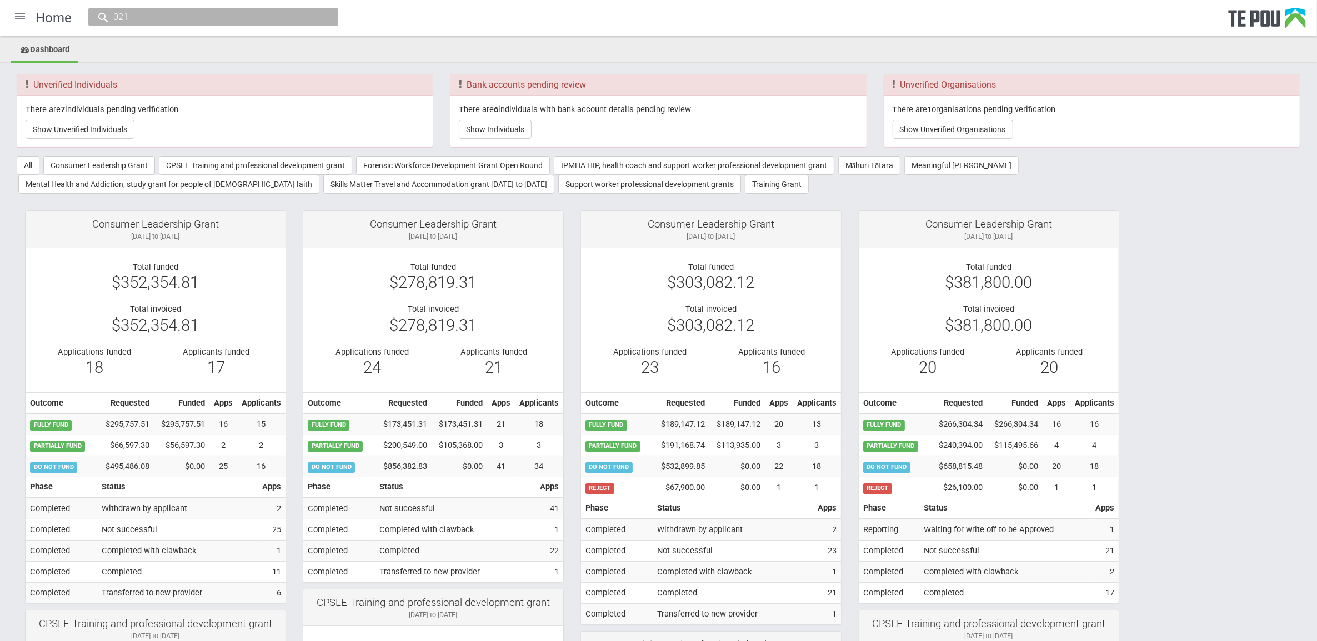
click at [161, 20] on input "021" at bounding box center [207, 17] width 195 height 12
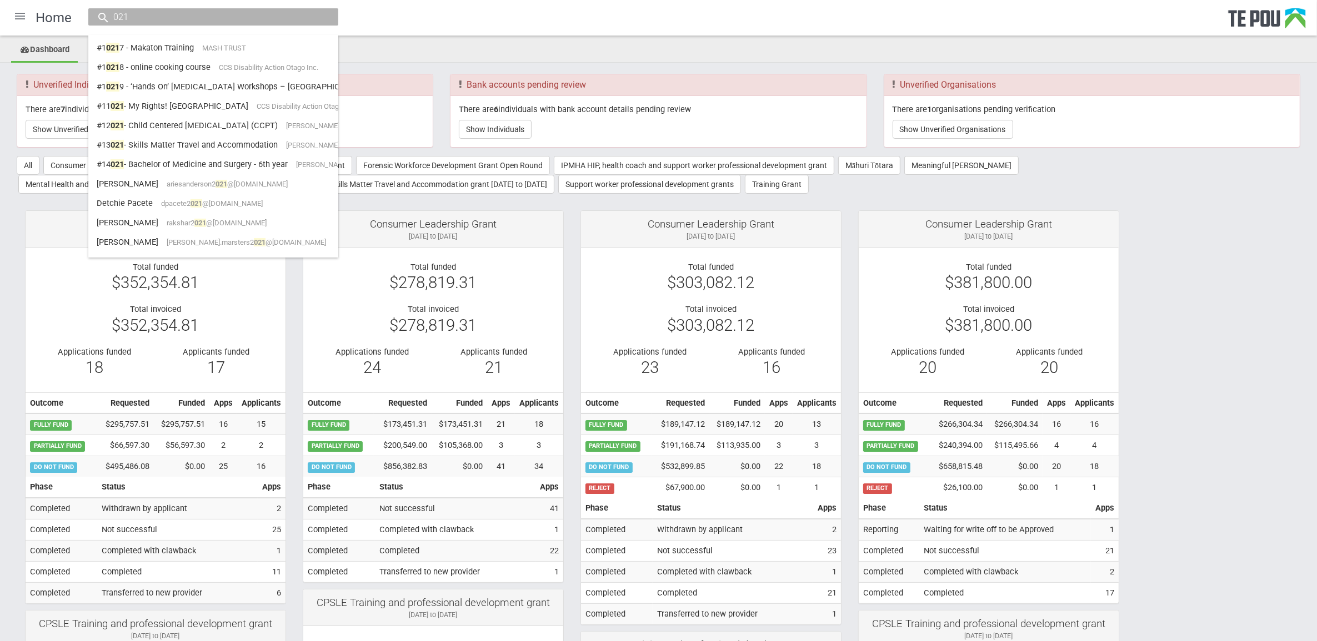
drag, startPoint x: 139, startPoint y: 20, endPoint x: -3, endPoint y: 14, distance: 142.3
paste input "melissa"
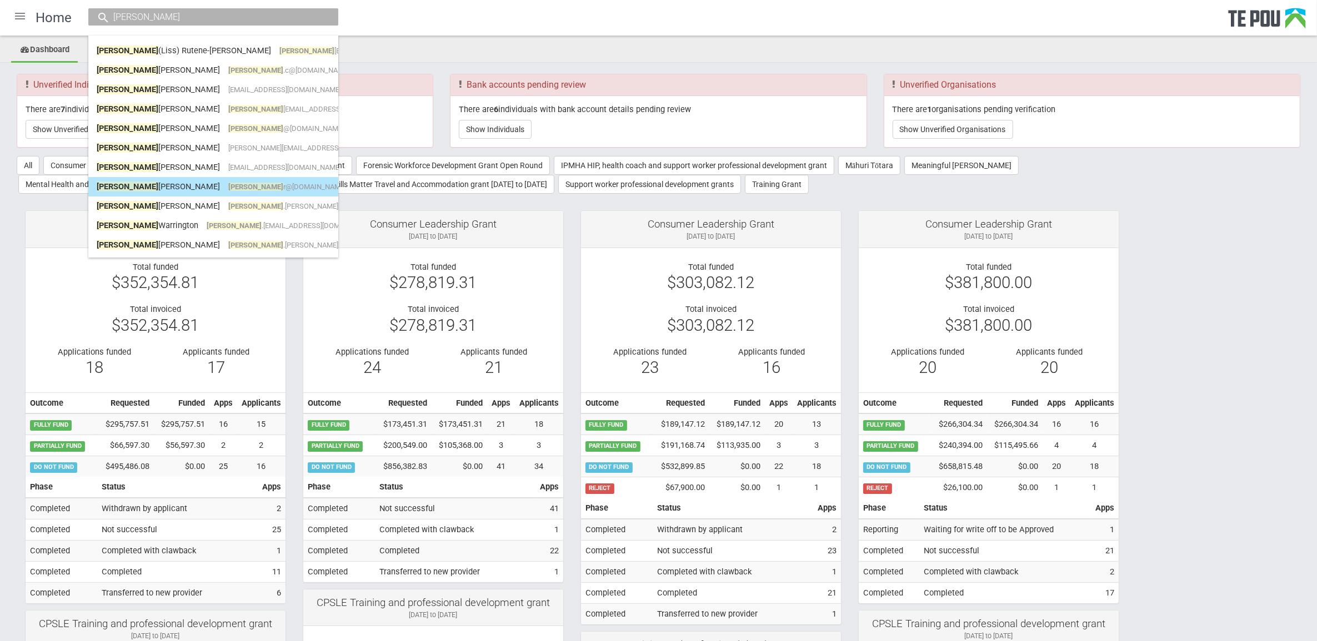
scroll to position [4, 0]
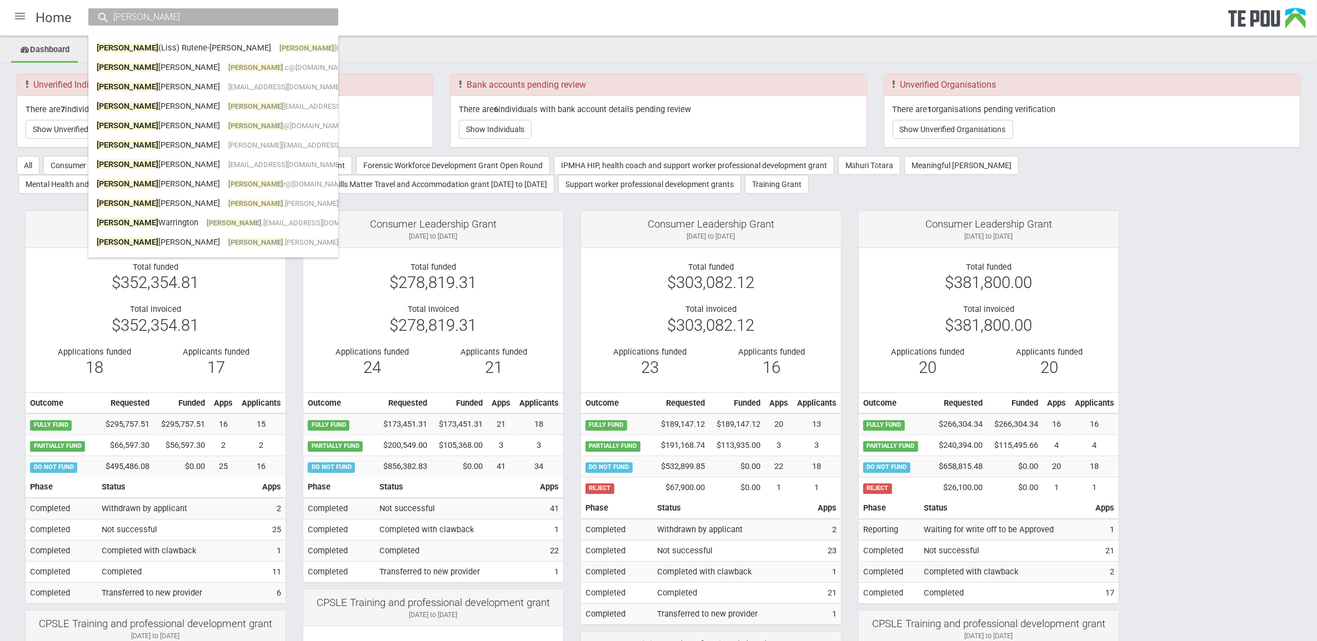
type input "melissa"
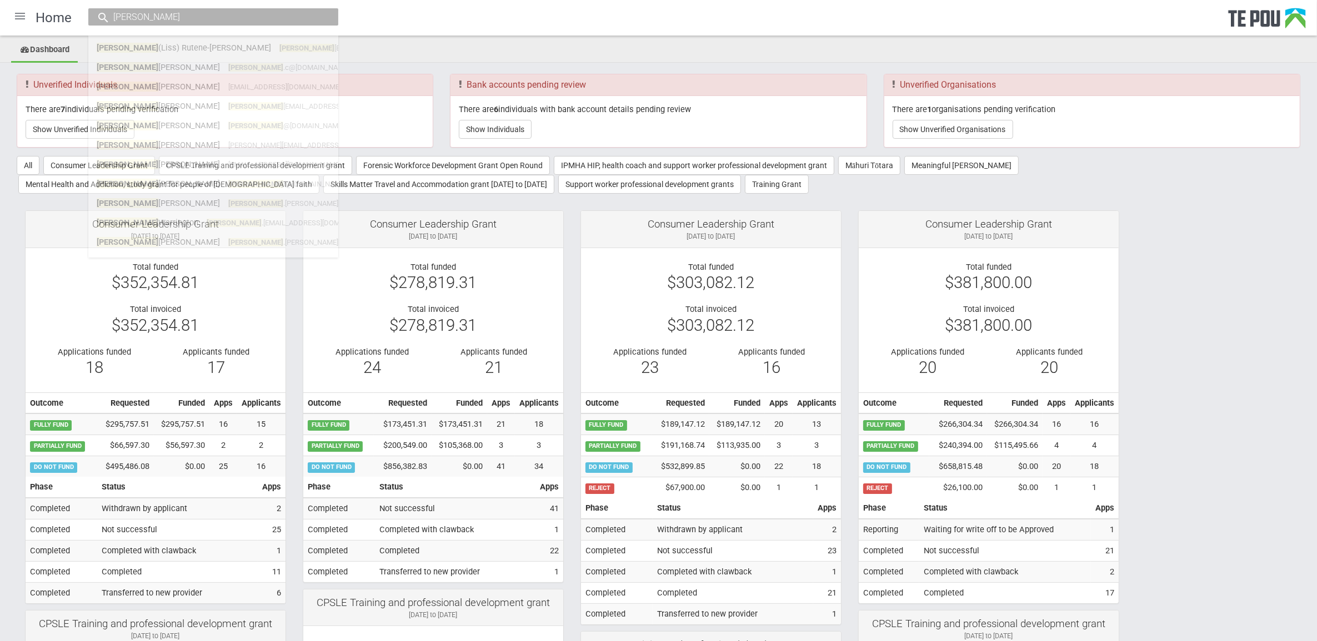
click at [570, 59] on ul "Dashboard" at bounding box center [658, 50] width 1317 height 24
click at [79, 134] on button "Show Unverified Individuals" at bounding box center [80, 129] width 109 height 19
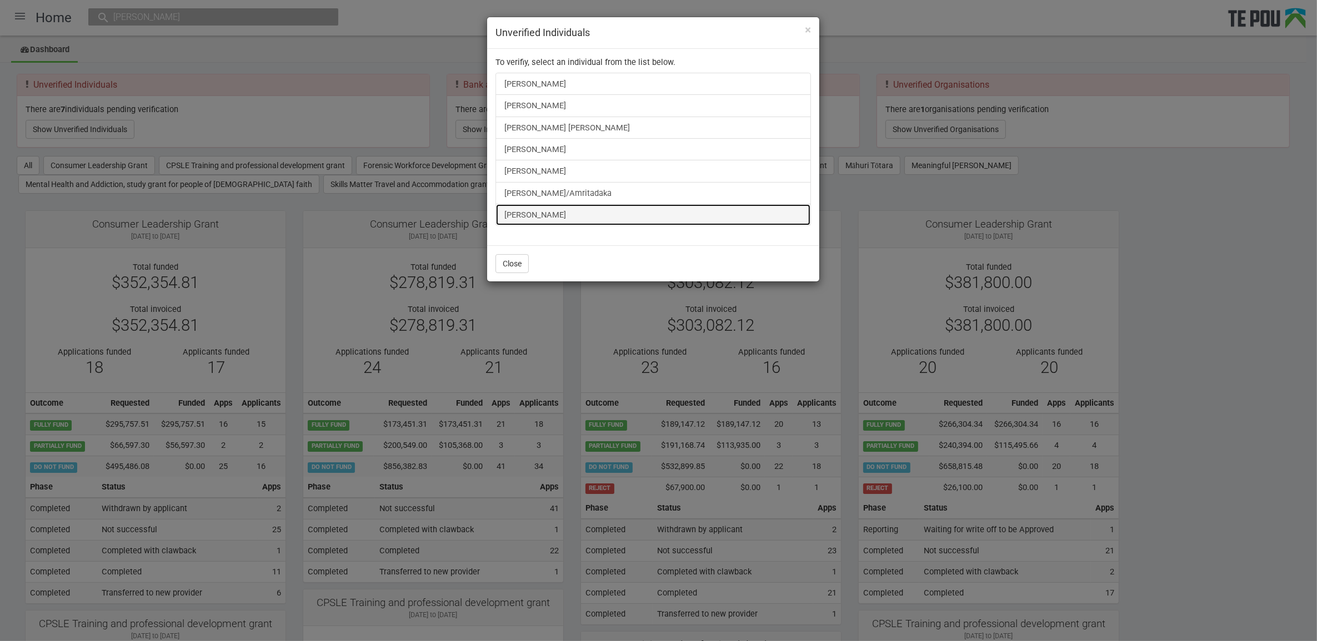
click at [531, 218] on link "Shiona Quayle" at bounding box center [652, 215] width 315 height 22
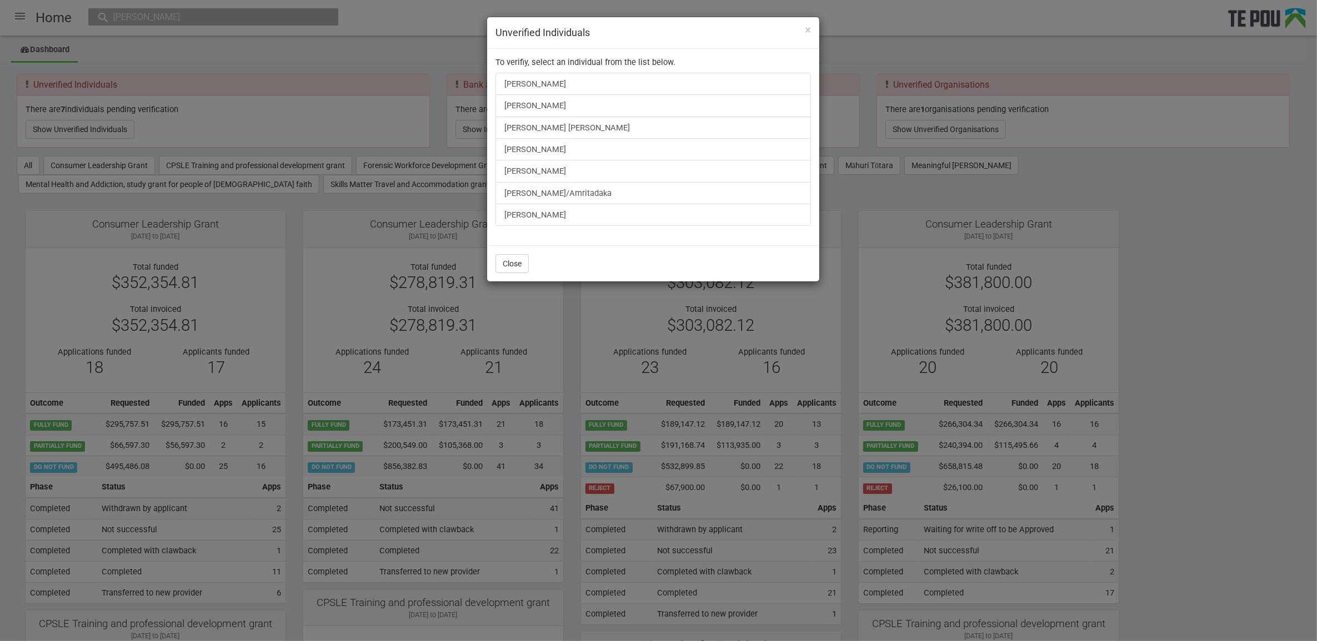
click at [811, 27] on div "× Unverified Individuals" at bounding box center [653, 33] width 332 height 32
click at [806, 31] on span "×" at bounding box center [808, 29] width 6 height 13
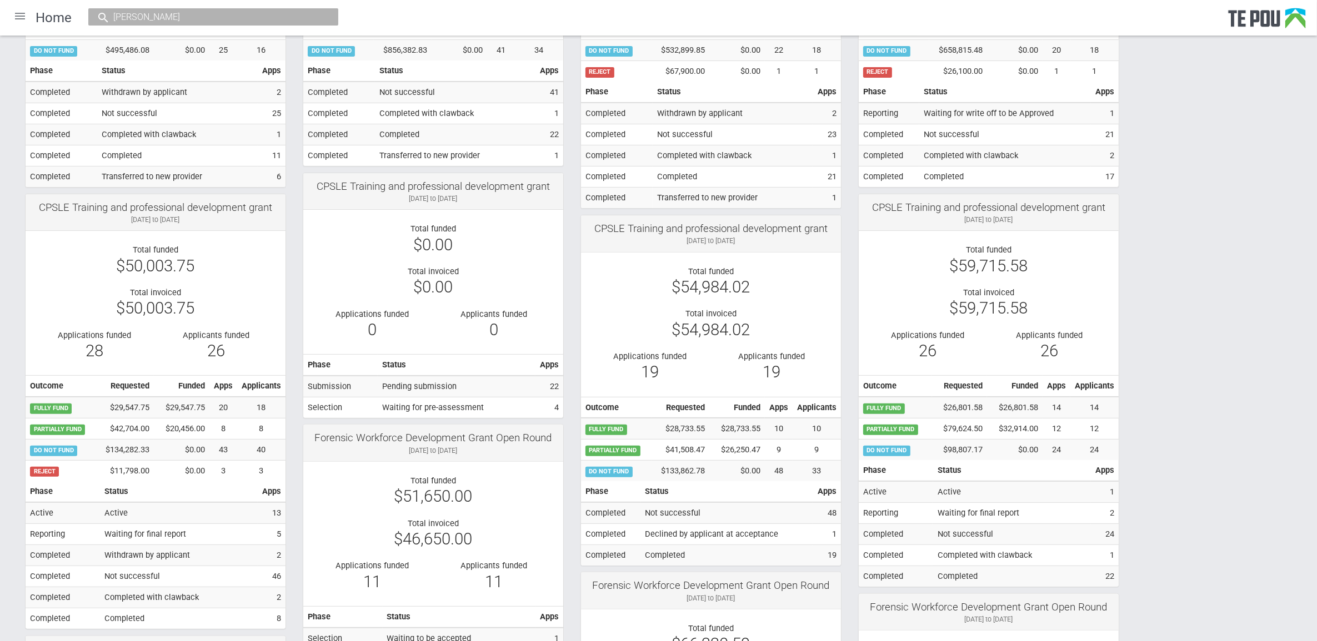
scroll to position [0, 0]
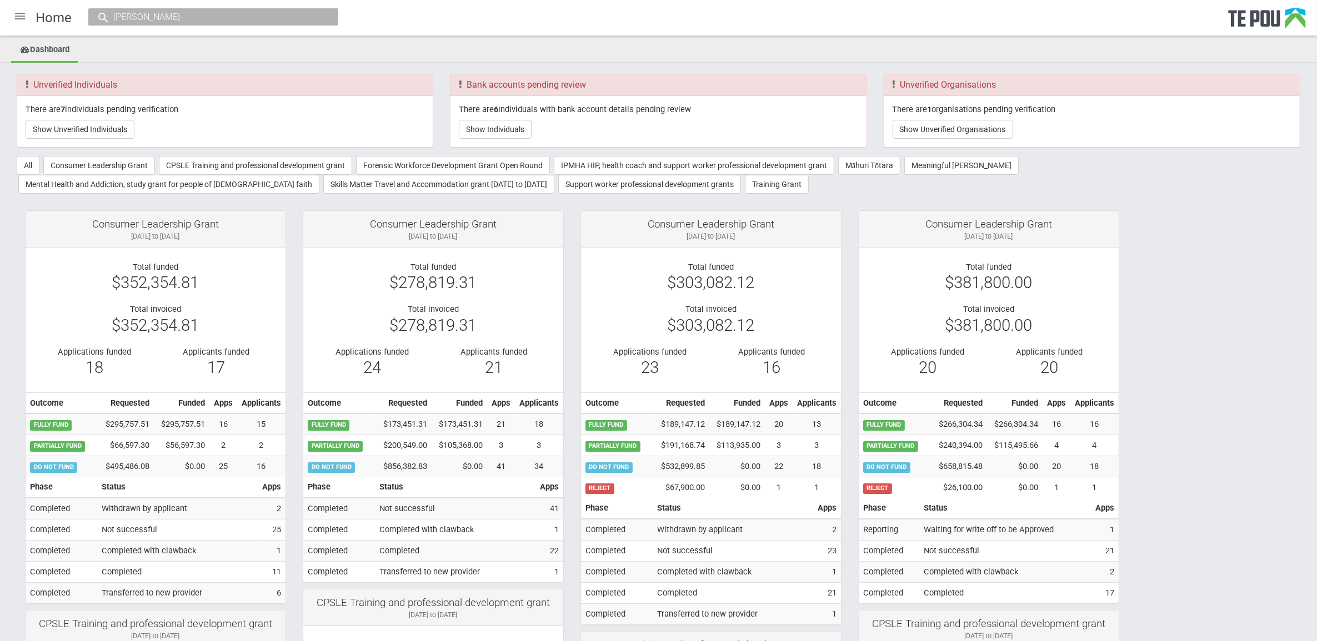
drag, startPoint x: 1156, startPoint y: 529, endPoint x: 1163, endPoint y: 554, distance: 26.2
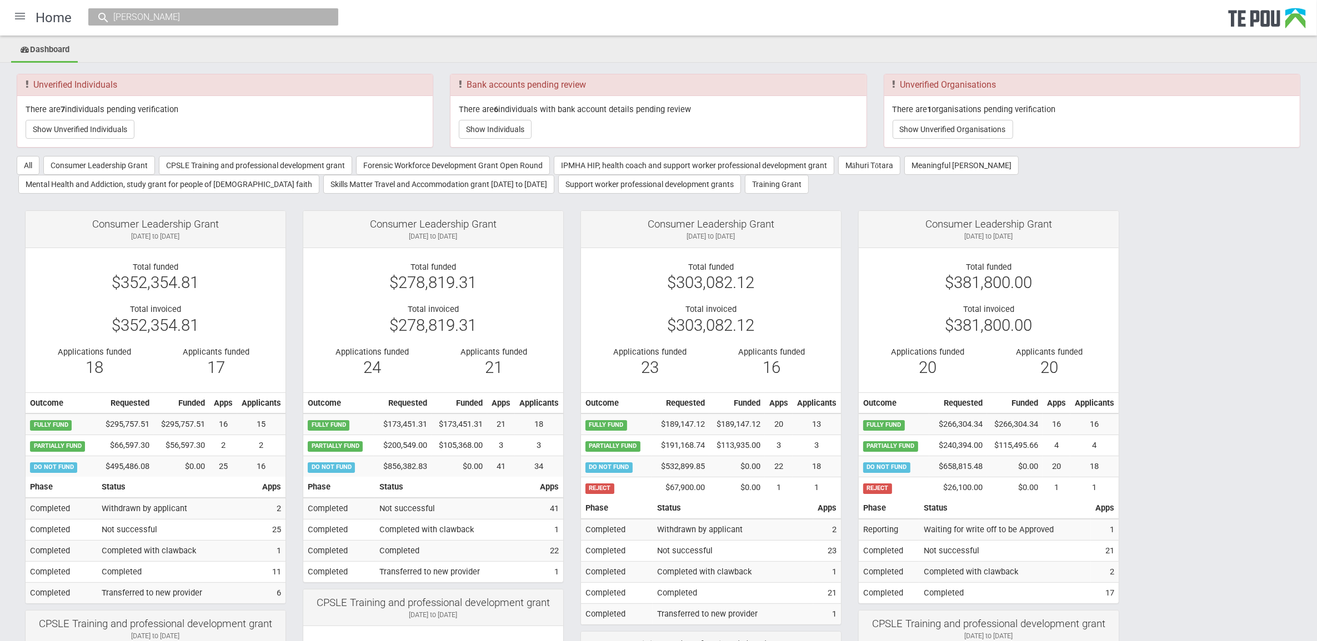
click at [54, 132] on button "Show Unverified Individuals" at bounding box center [80, 129] width 109 height 19
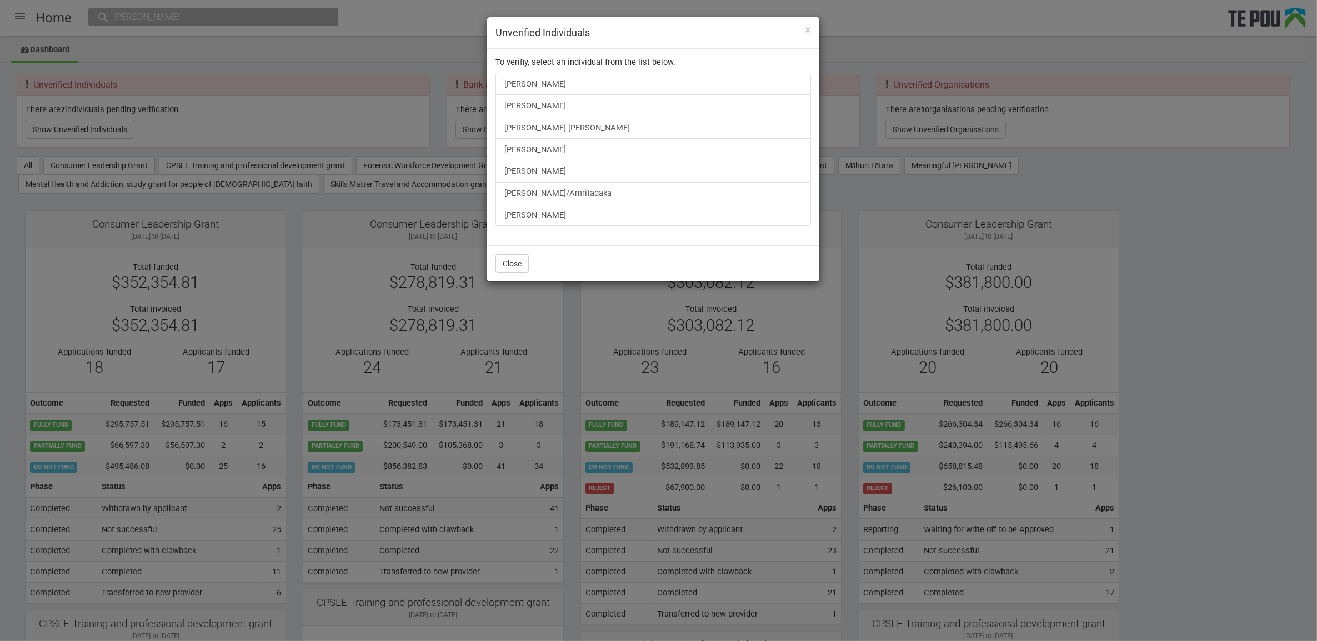
click at [13, 17] on div "× Unverified Individuals To verifiy, select an individual from the list below. …" at bounding box center [658, 320] width 1317 height 641
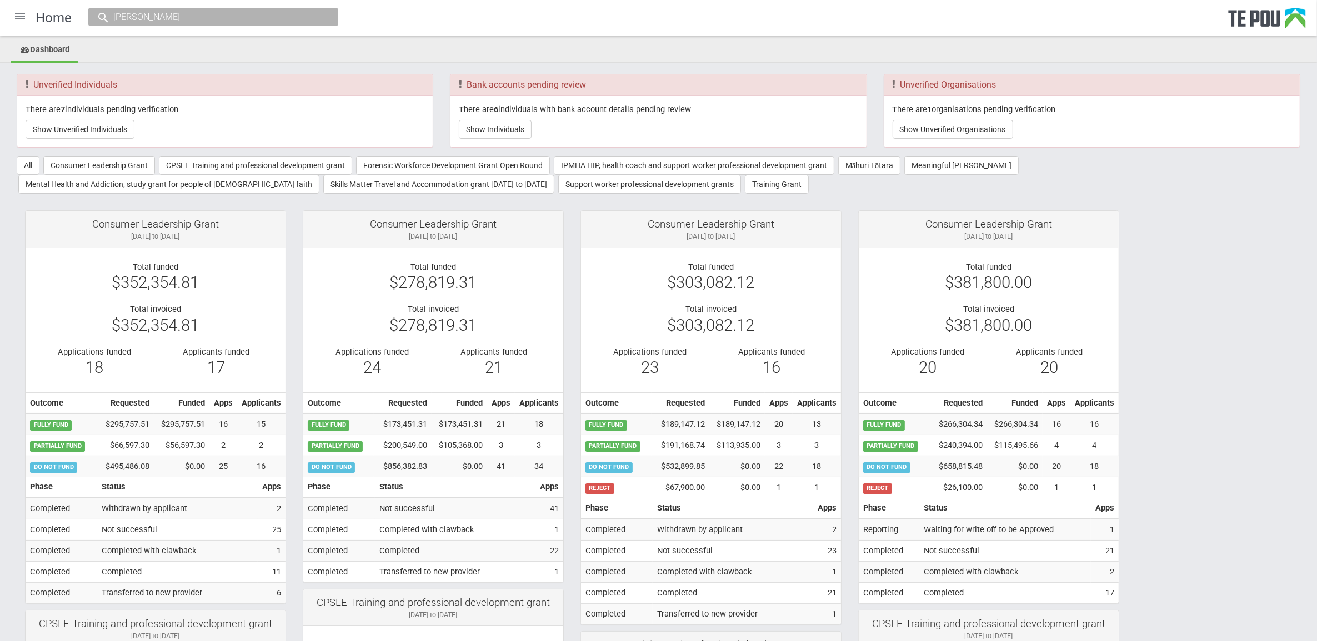
click at [18, 14] on div at bounding box center [20, 16] width 27 height 27
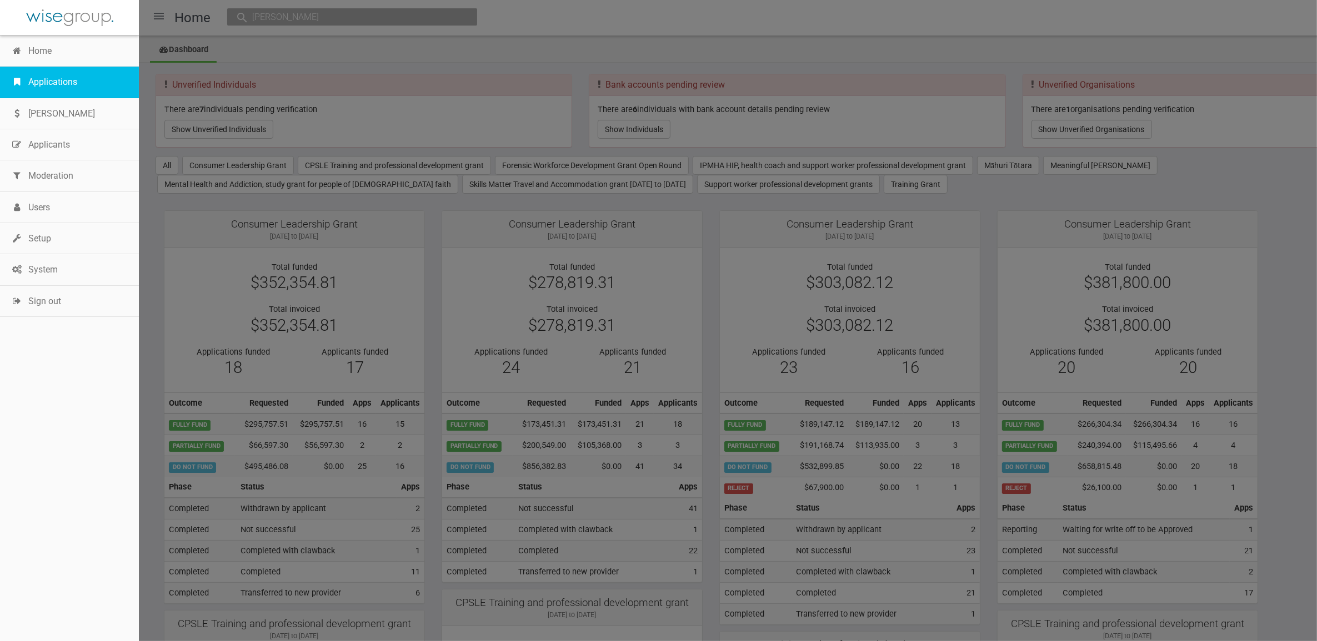
click at [39, 79] on link "Applications" at bounding box center [69, 82] width 139 height 31
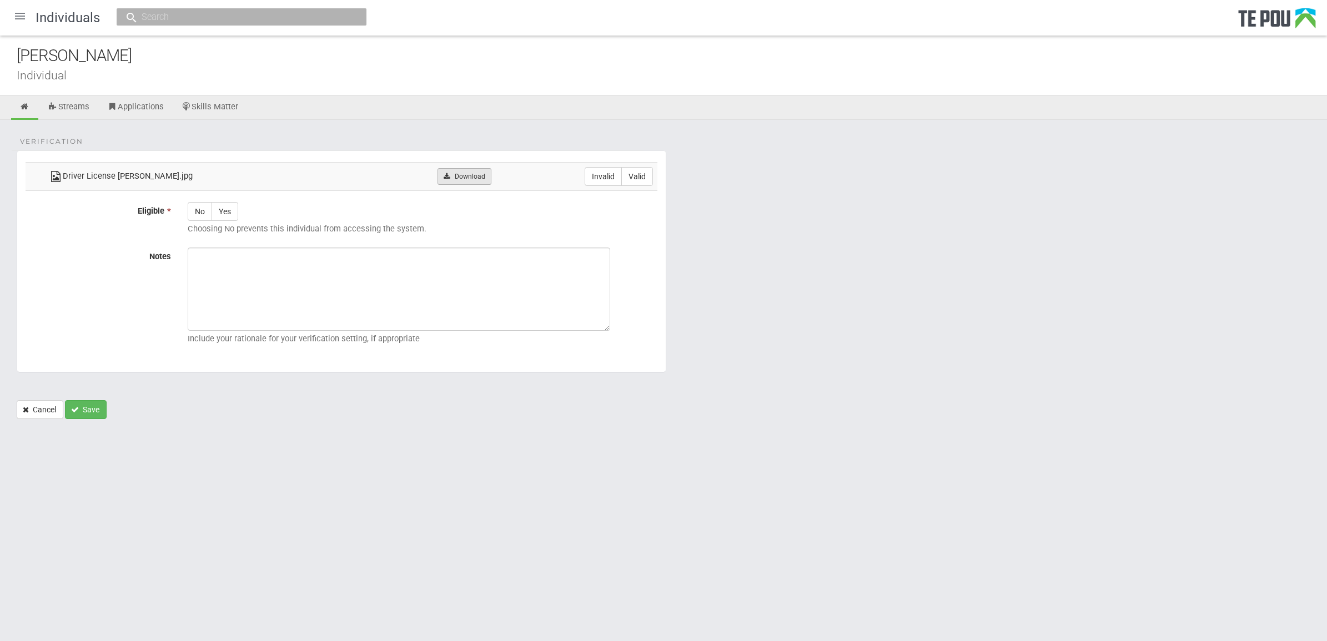
click at [449, 179] on link "Download" at bounding box center [465, 176] width 54 height 17
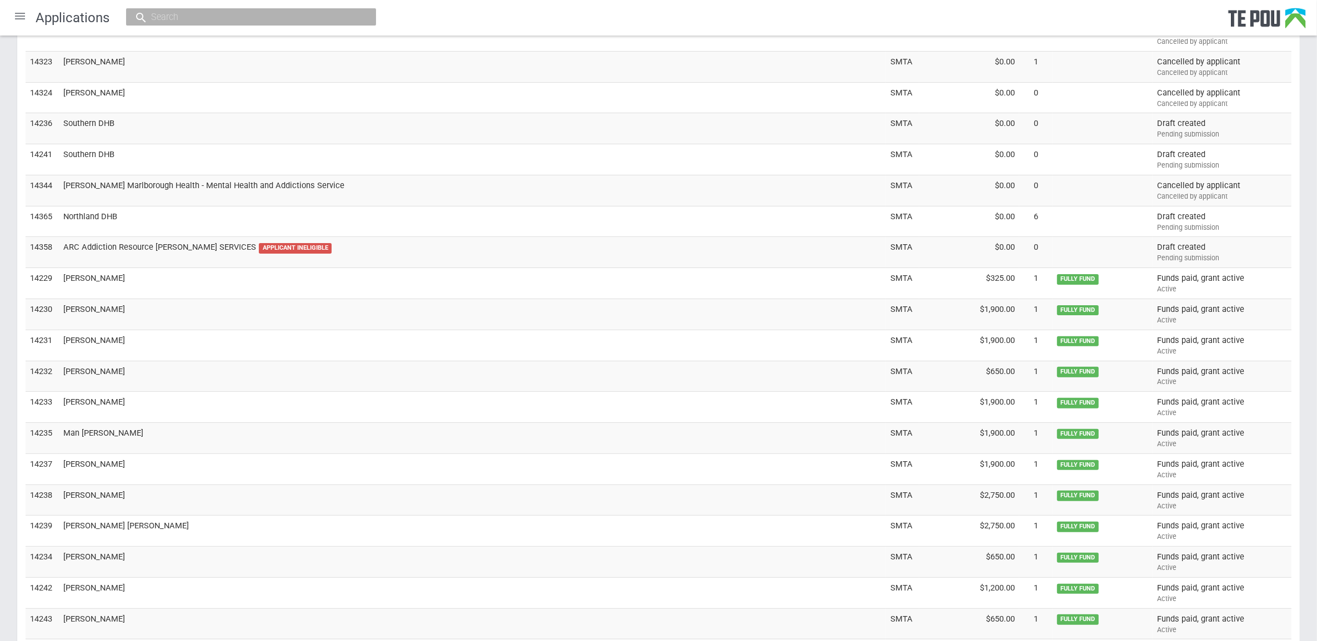
scroll to position [59, 0]
